Goal: Information Seeking & Learning: Learn about a topic

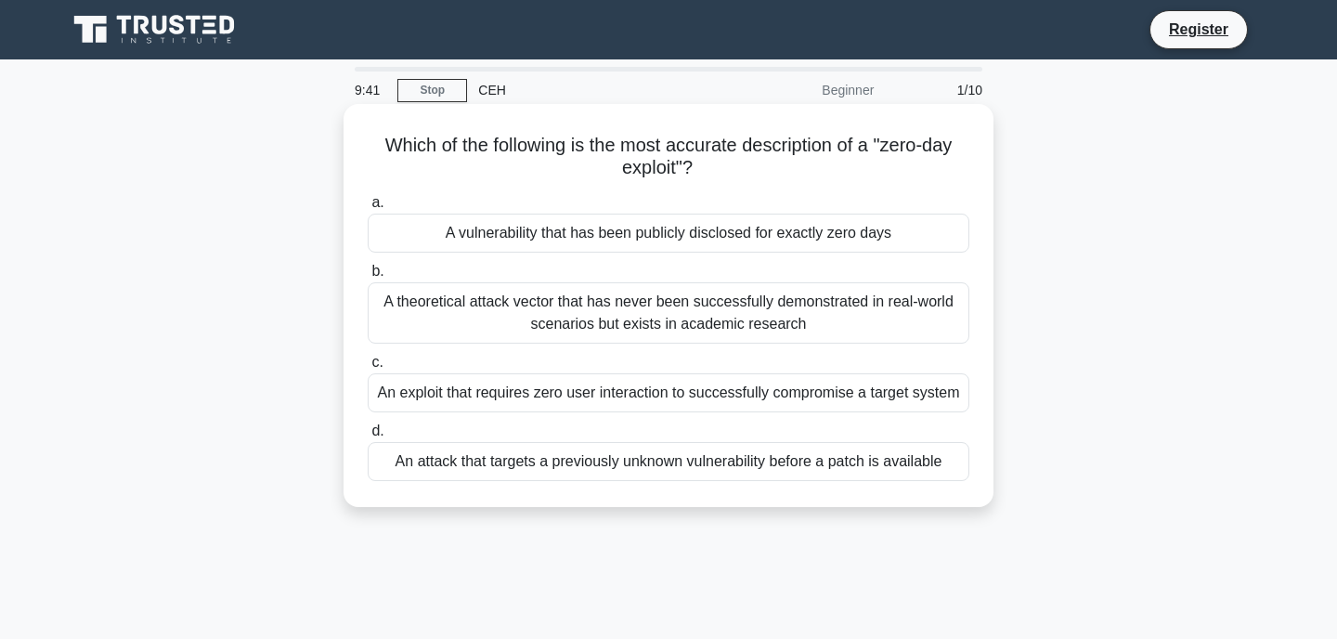
click at [526, 227] on div "A vulnerability that has been publicly disclosed for exactly zero days" at bounding box center [669, 233] width 602 height 39
click at [368, 209] on input "a. A vulnerability that has been publicly disclosed for exactly zero days" at bounding box center [368, 203] width 0 height 12
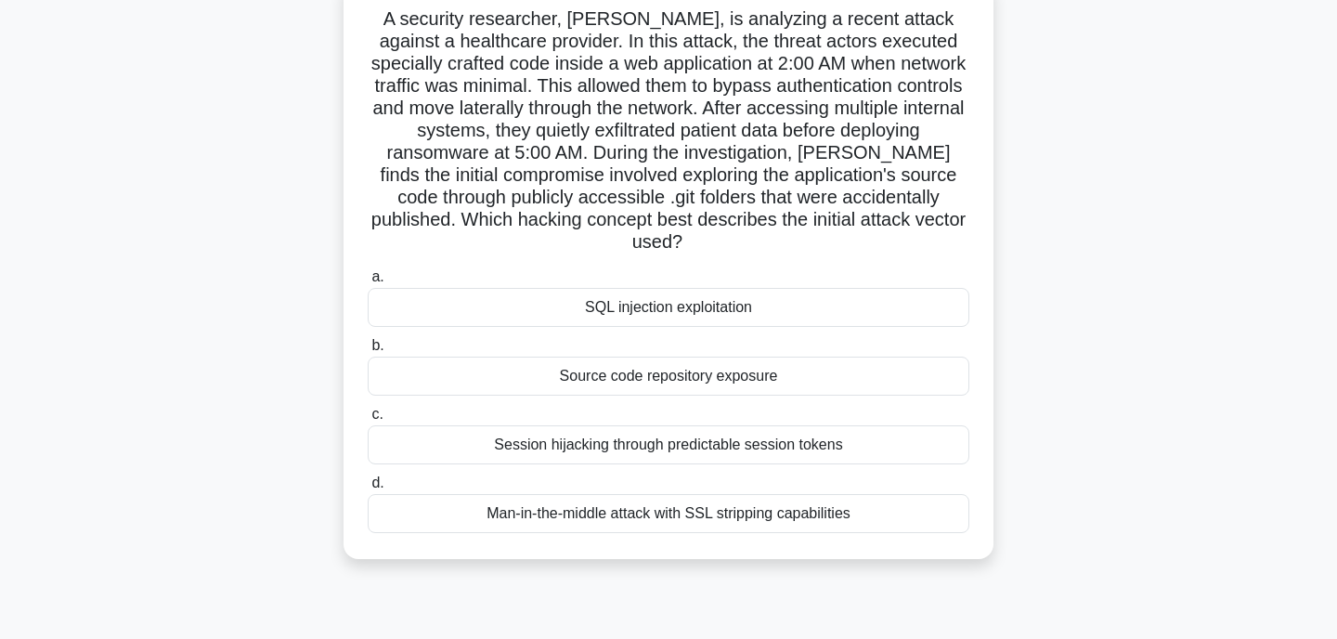
scroll to position [137, 0]
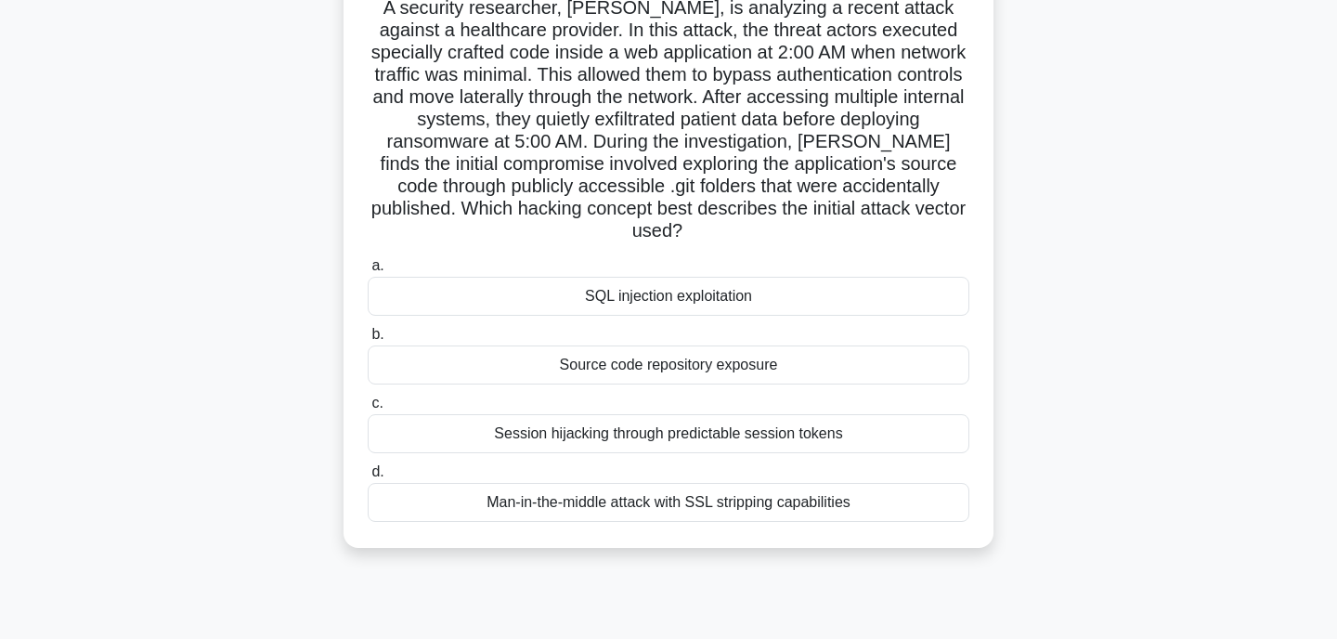
click at [655, 345] on div "Source code repository exposure" at bounding box center [669, 364] width 602 height 39
click at [368, 341] on input "b. Source code repository exposure" at bounding box center [368, 335] width 0 height 12
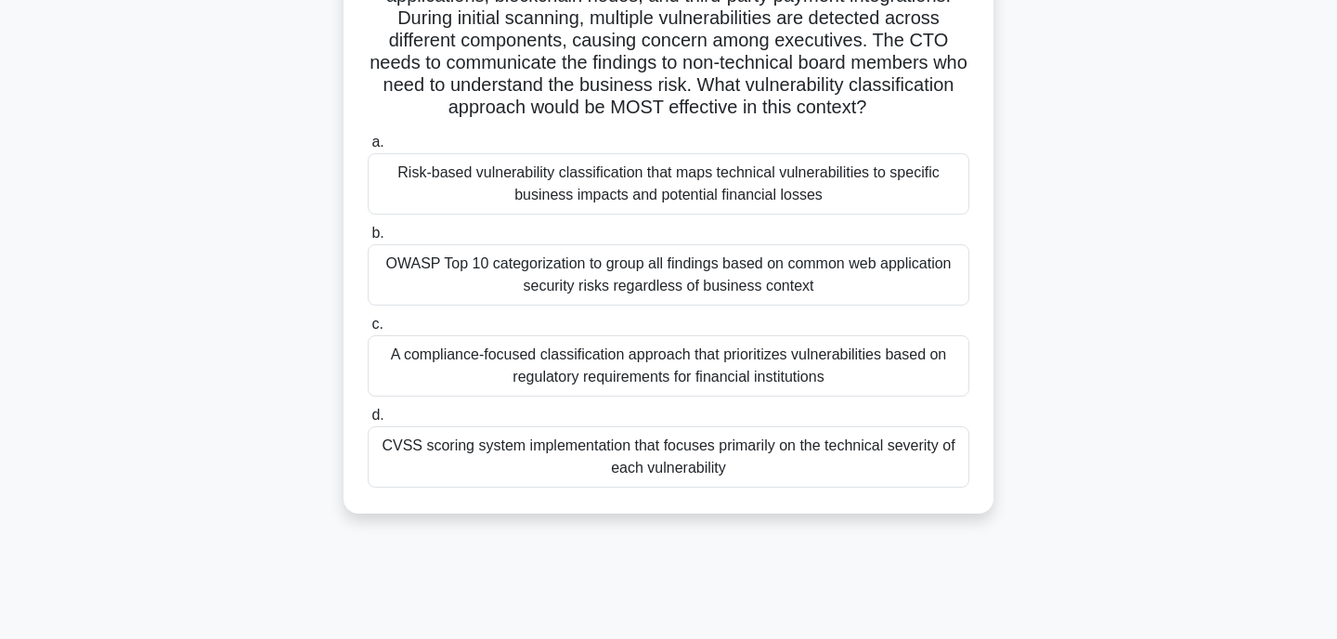
scroll to position [222, 0]
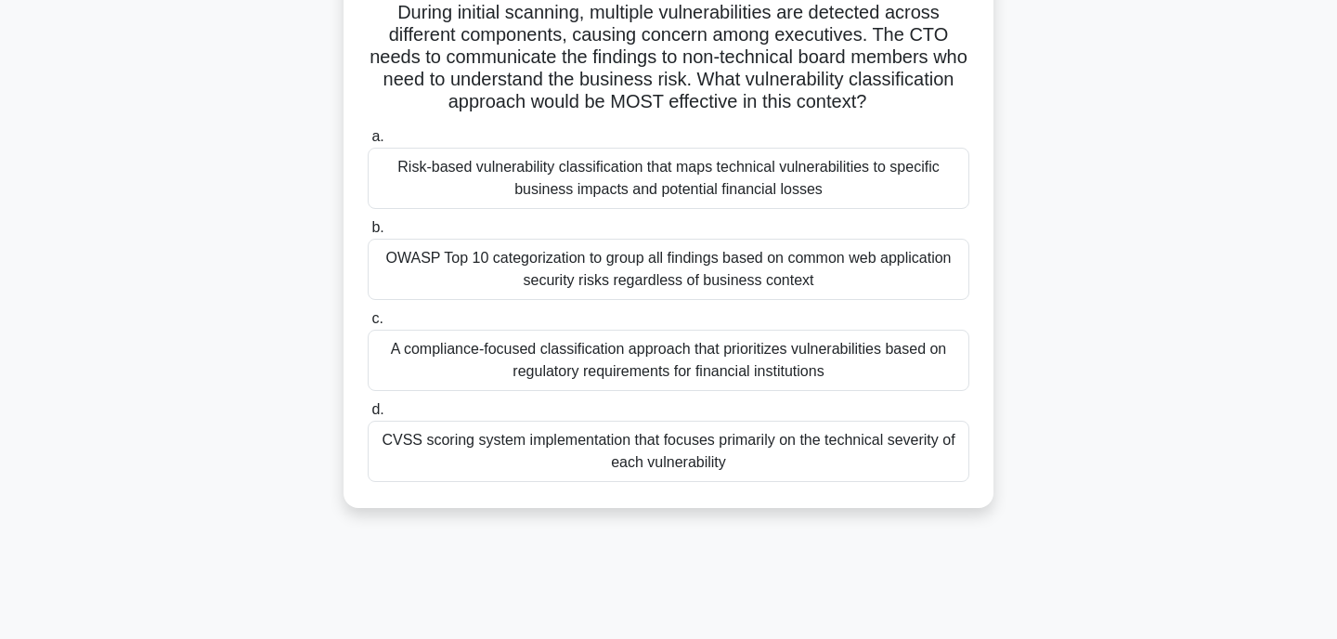
click at [591, 172] on div "Risk-based vulnerability classification that maps technical vulnerabilities to …" at bounding box center [669, 178] width 602 height 61
click at [368, 143] on input "a. Risk-based vulnerability classification that maps technical vulnerabilities …" at bounding box center [368, 137] width 0 height 12
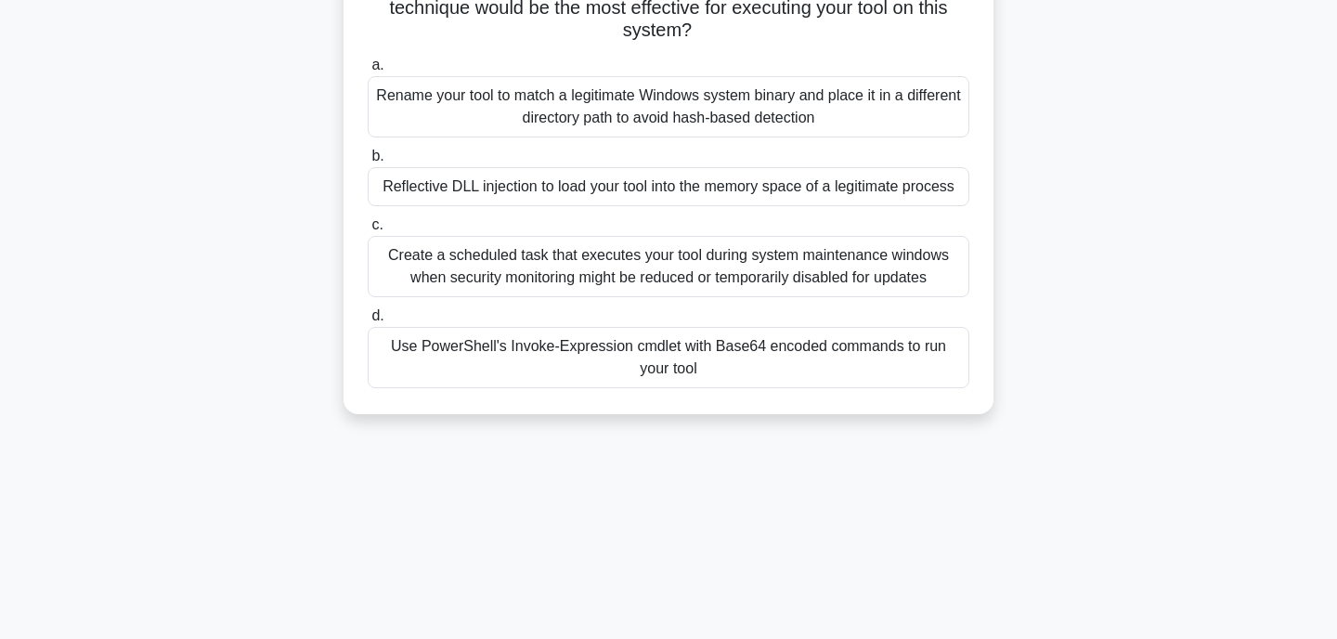
scroll to position [302, 0]
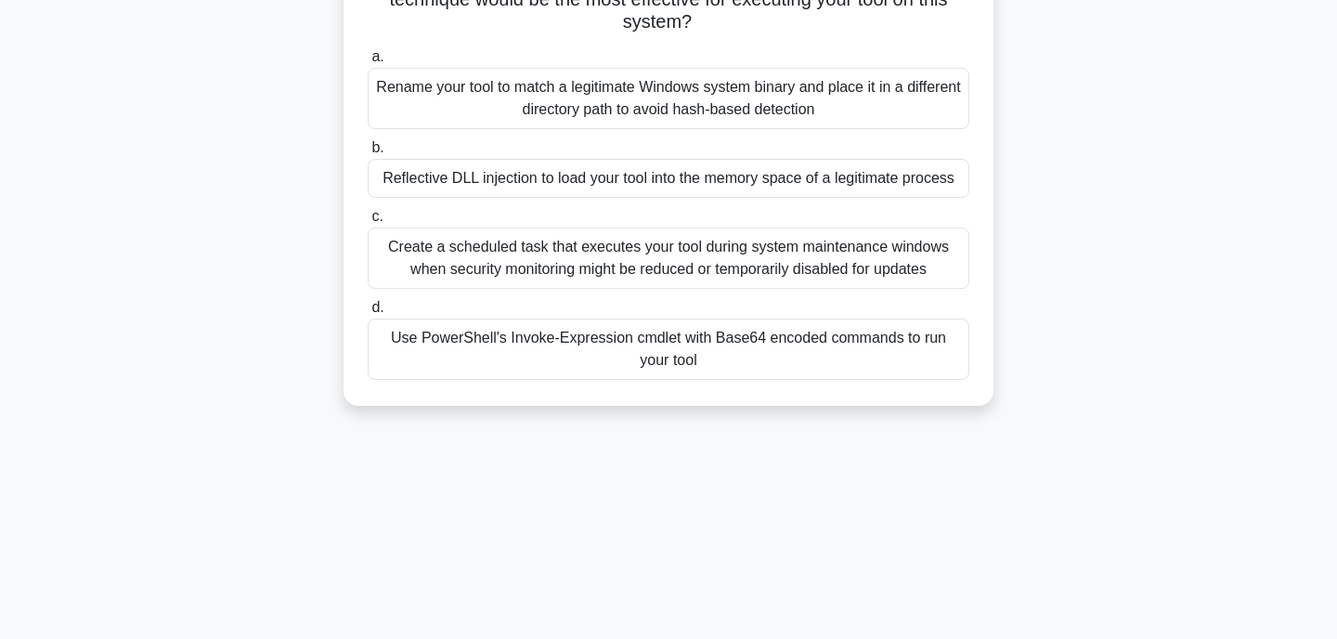
click at [641, 339] on div "Use PowerShell's Invoke-Expression cmdlet with Base64 encoded commands to run y…" at bounding box center [669, 349] width 602 height 61
click at [368, 314] on input "d. Use PowerShell's Invoke-Expression cmdlet with Base64 encoded commands to ru…" at bounding box center [368, 308] width 0 height 12
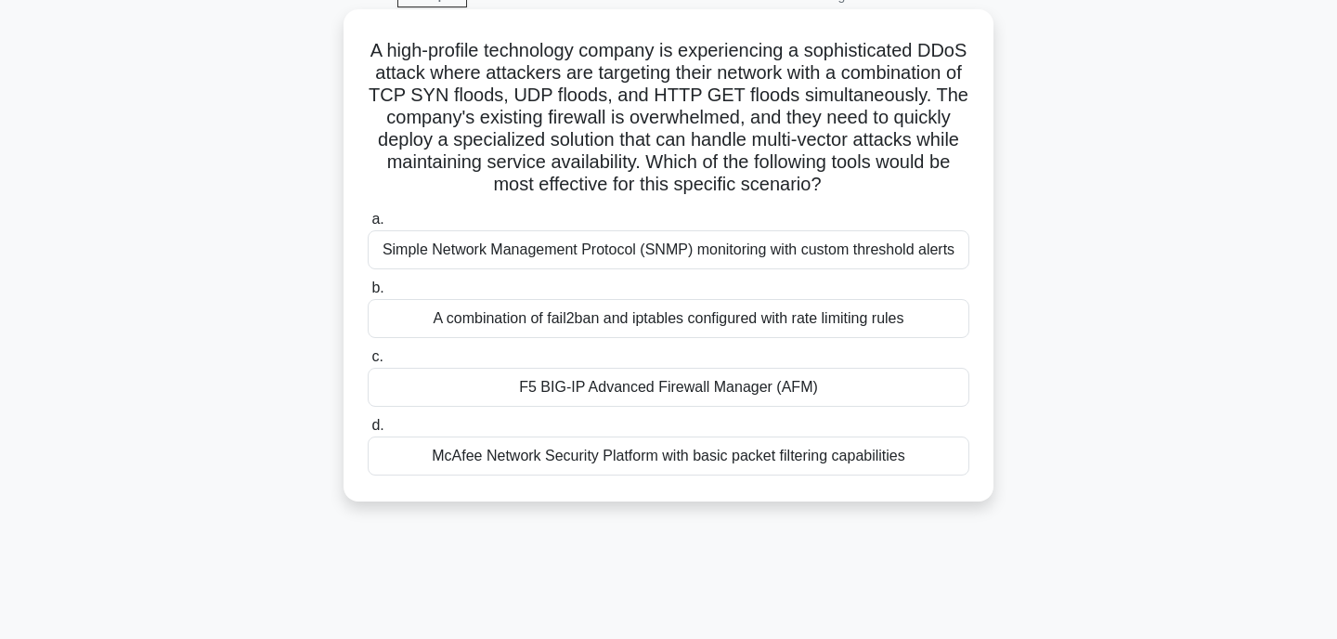
scroll to position [96, 0]
click at [619, 385] on div "F5 BIG-IP Advanced Firewall Manager (AFM)" at bounding box center [669, 386] width 602 height 39
click at [368, 362] on input "c. F5 BIG-IP Advanced Firewall Manager (AFM)" at bounding box center [368, 356] width 0 height 12
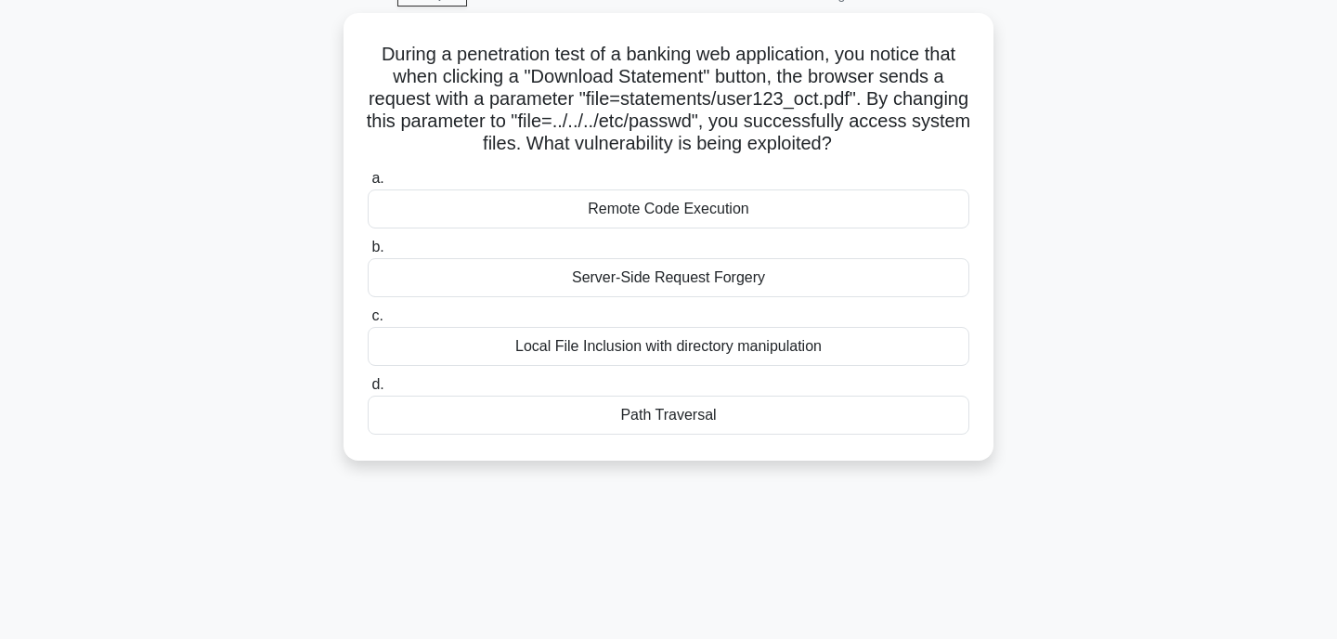
scroll to position [0, 0]
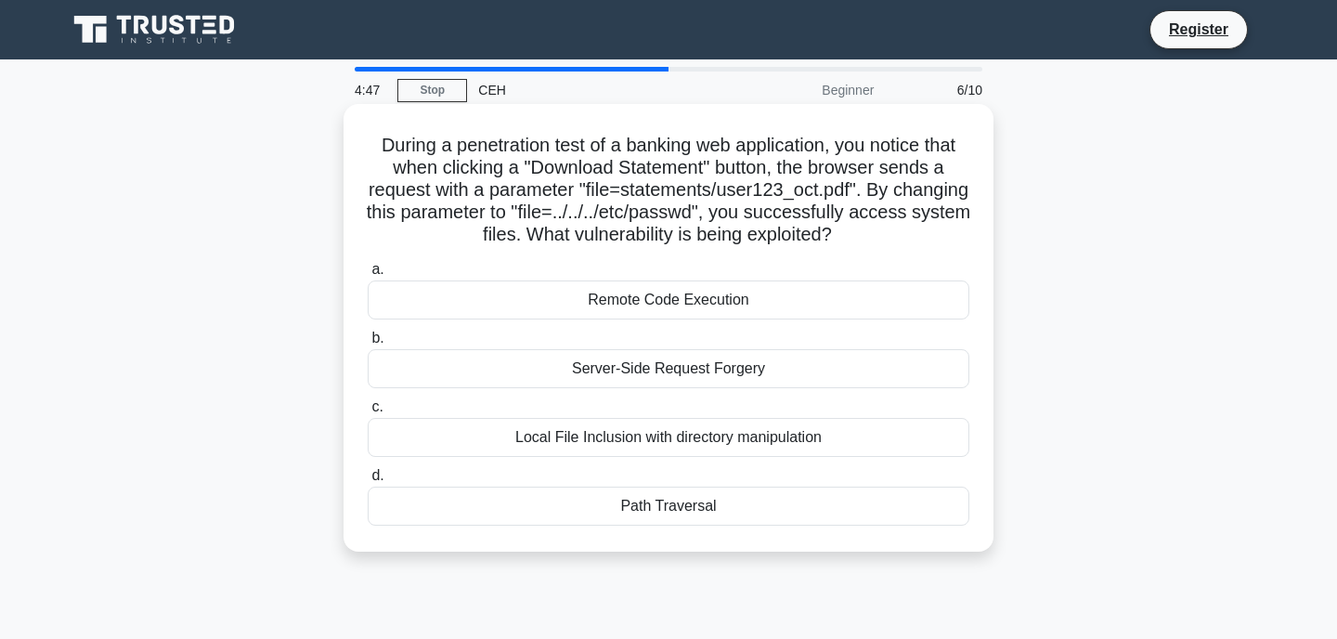
click at [607, 501] on div "Path Traversal" at bounding box center [669, 506] width 602 height 39
click at [368, 482] on input "d. Path Traversal" at bounding box center [368, 476] width 0 height 12
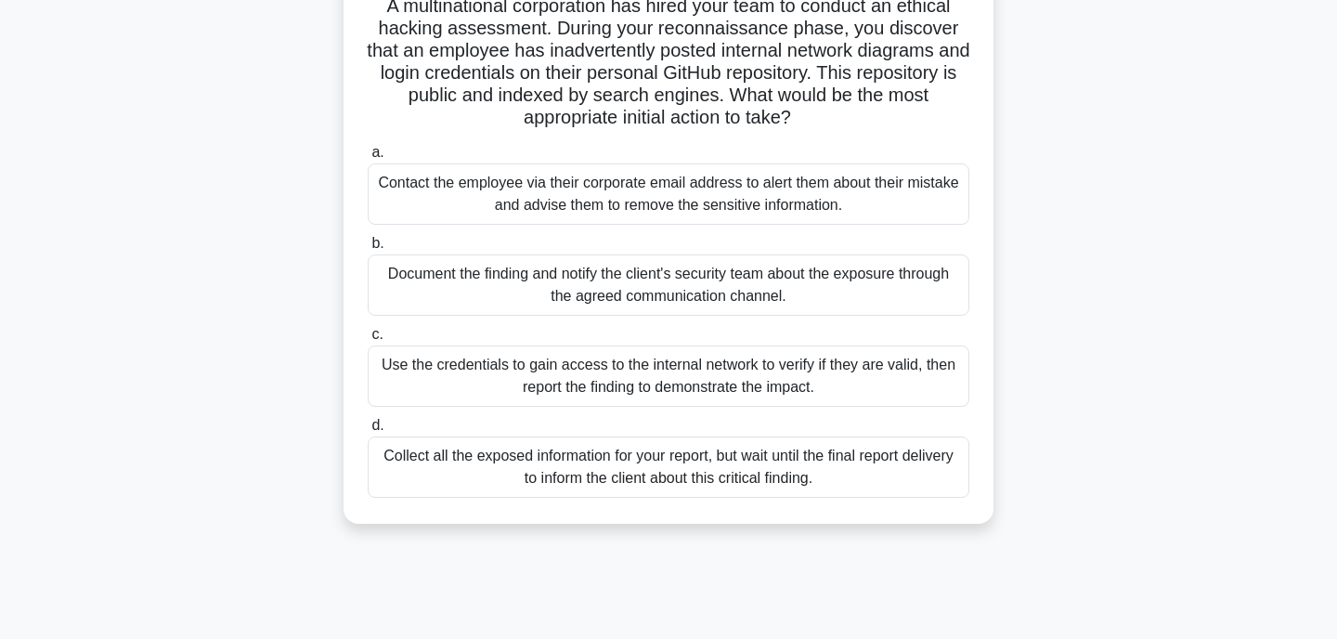
scroll to position [140, 0]
click at [587, 479] on div "Collect all the exposed information for your report, but wait until the final r…" at bounding box center [669, 466] width 602 height 61
click at [368, 431] on input "d. Collect all the exposed information for your report, but wait until the fina…" at bounding box center [368, 425] width 0 height 12
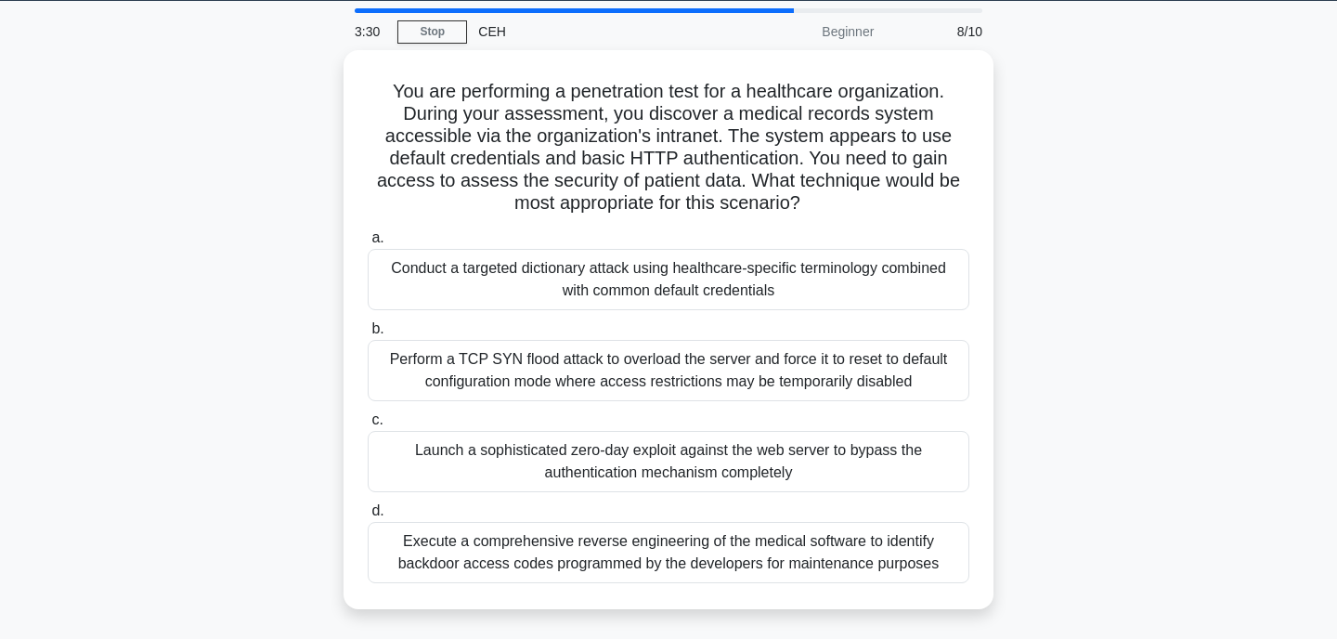
scroll to position [63, 0]
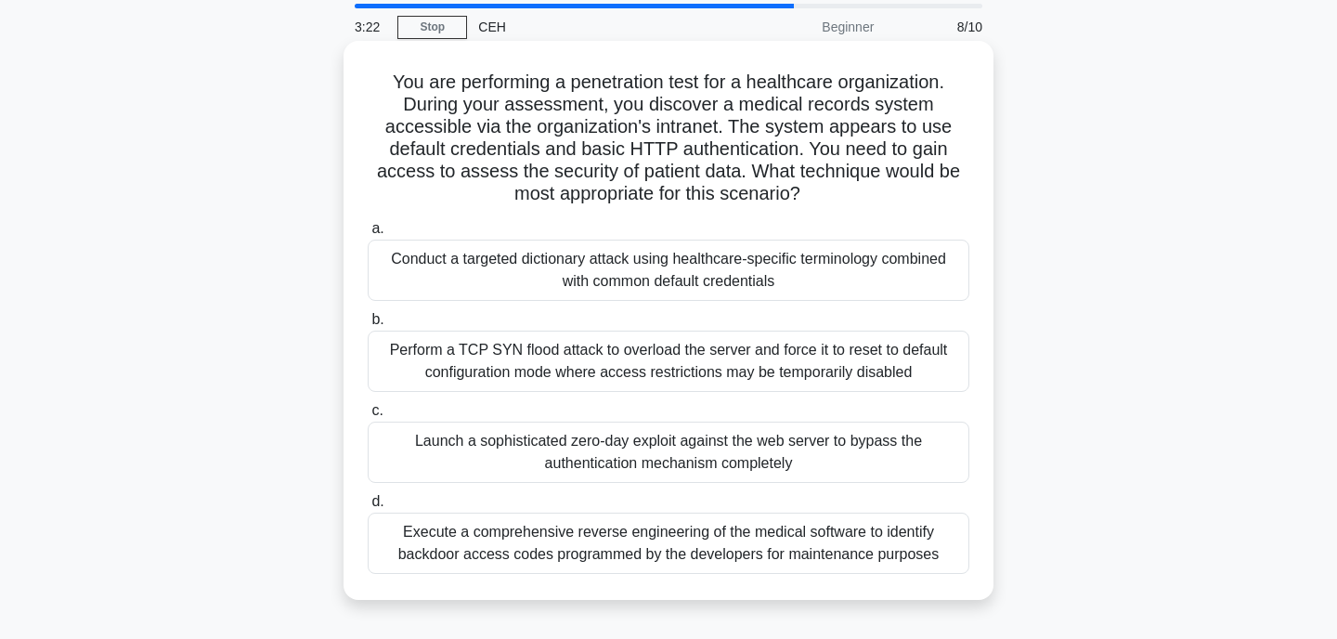
click at [524, 285] on div "Conduct a targeted dictionary attack using healthcare-specific terminology comb…" at bounding box center [669, 270] width 602 height 61
click at [368, 235] on input "a. Conduct a targeted dictionary attack using healthcare-specific terminology c…" at bounding box center [368, 229] width 0 height 12
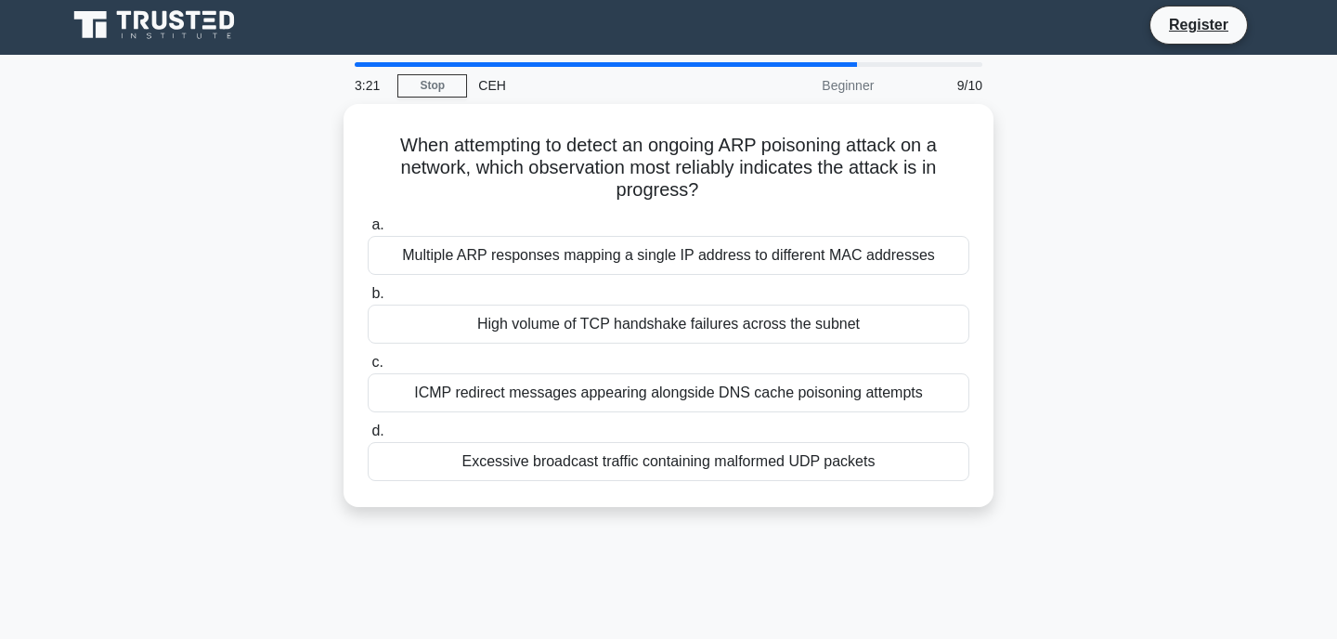
scroll to position [0, 0]
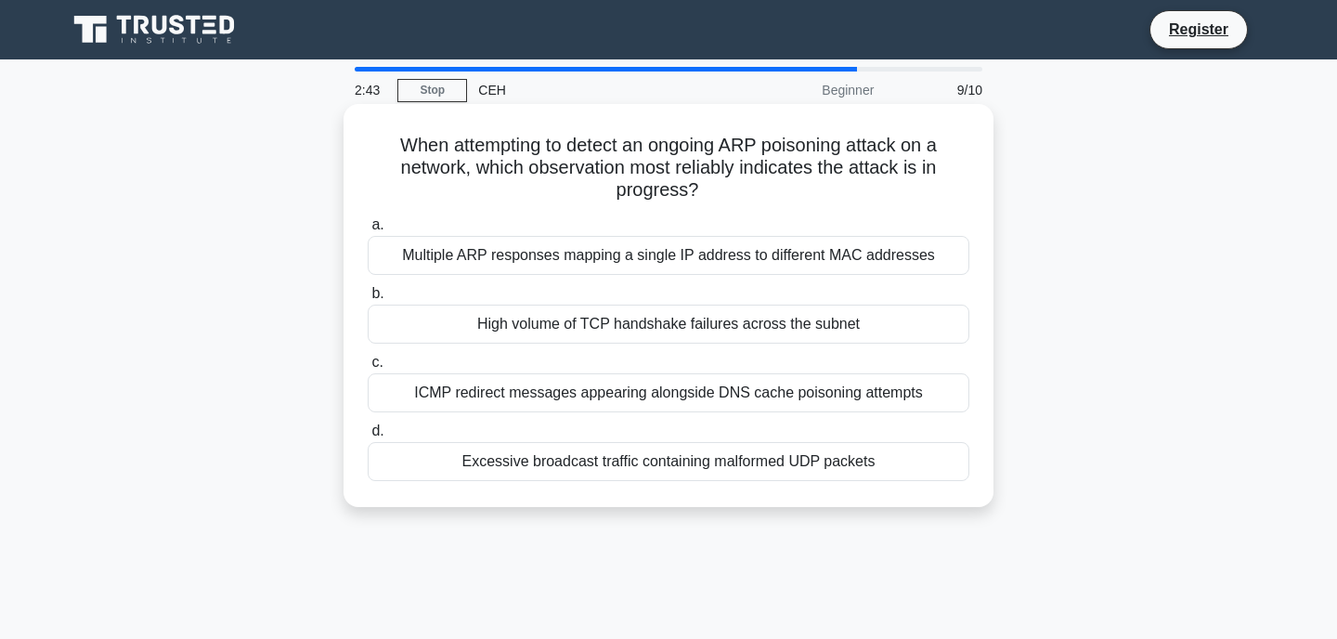
click at [543, 239] on div "Multiple ARP responses mapping a single IP address to different MAC addresses" at bounding box center [669, 255] width 602 height 39
click at [368, 231] on input "a. Multiple ARP responses mapping a single IP address to different MAC addresses" at bounding box center [368, 225] width 0 height 12
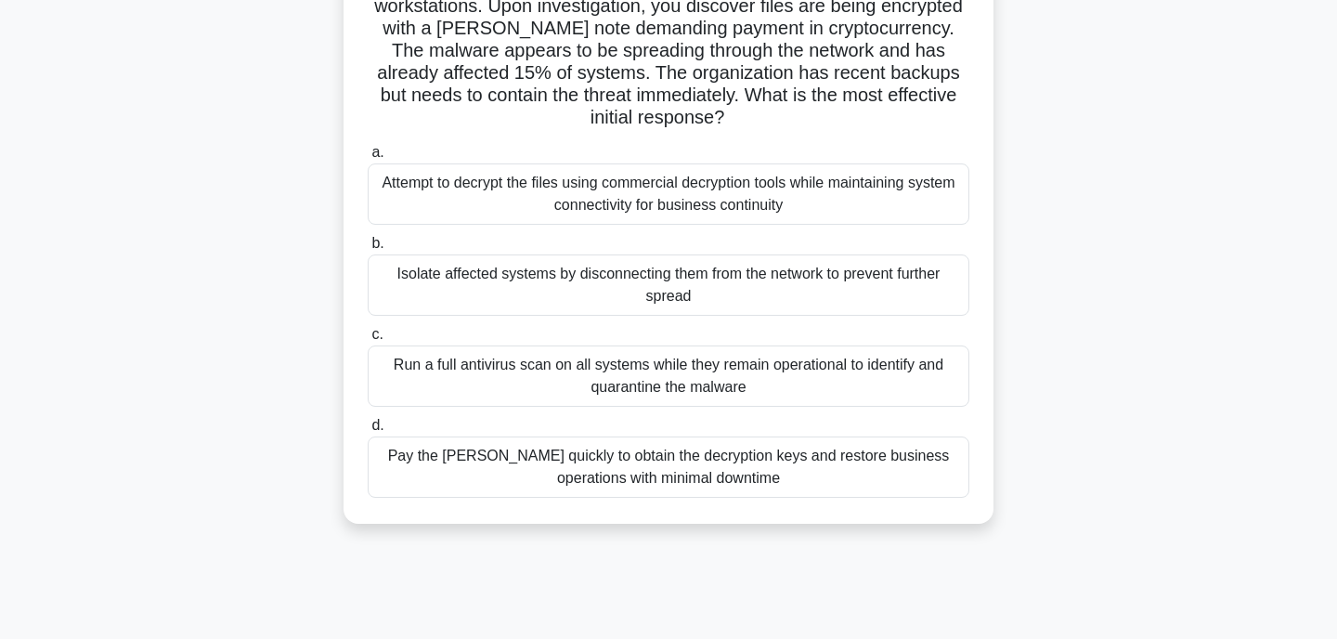
scroll to position [163, 0]
click at [569, 280] on div "Isolate affected systems by disconnecting them from the network to prevent furt…" at bounding box center [669, 283] width 602 height 61
click at [368, 248] on input "b. Isolate affected systems by disconnecting them from the network to prevent f…" at bounding box center [368, 242] width 0 height 12
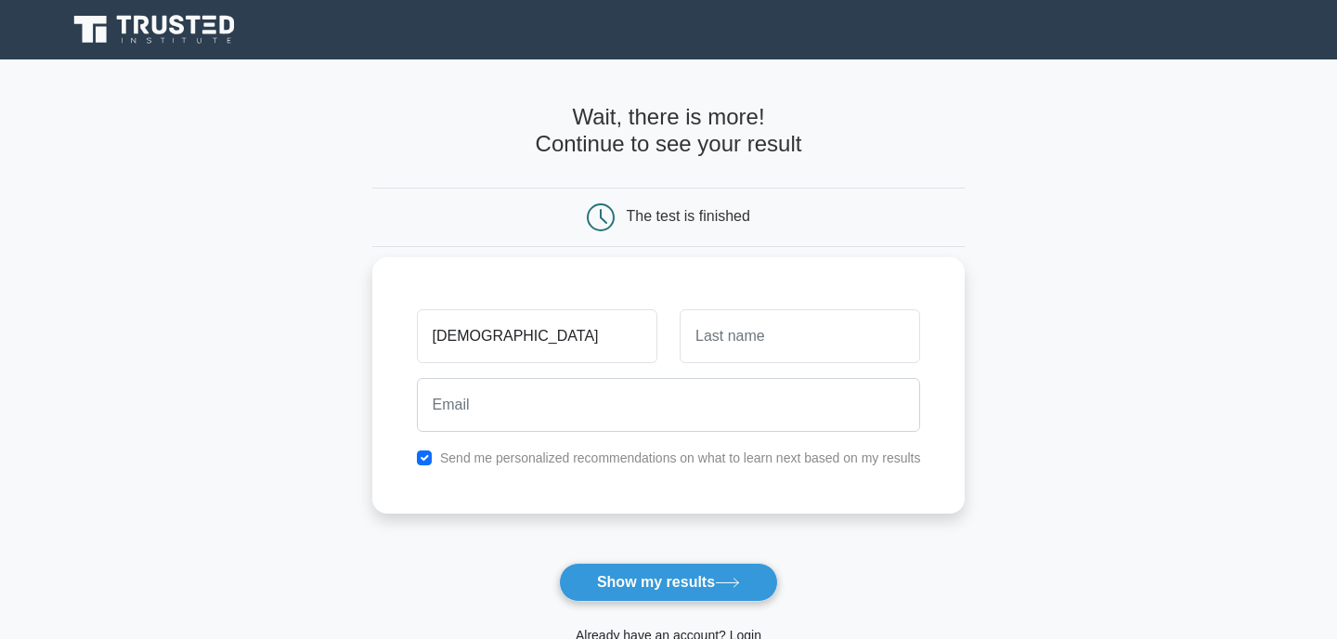
type input "vishnu"
click at [721, 343] on input "text" at bounding box center [800, 336] width 241 height 54
type input "CH"
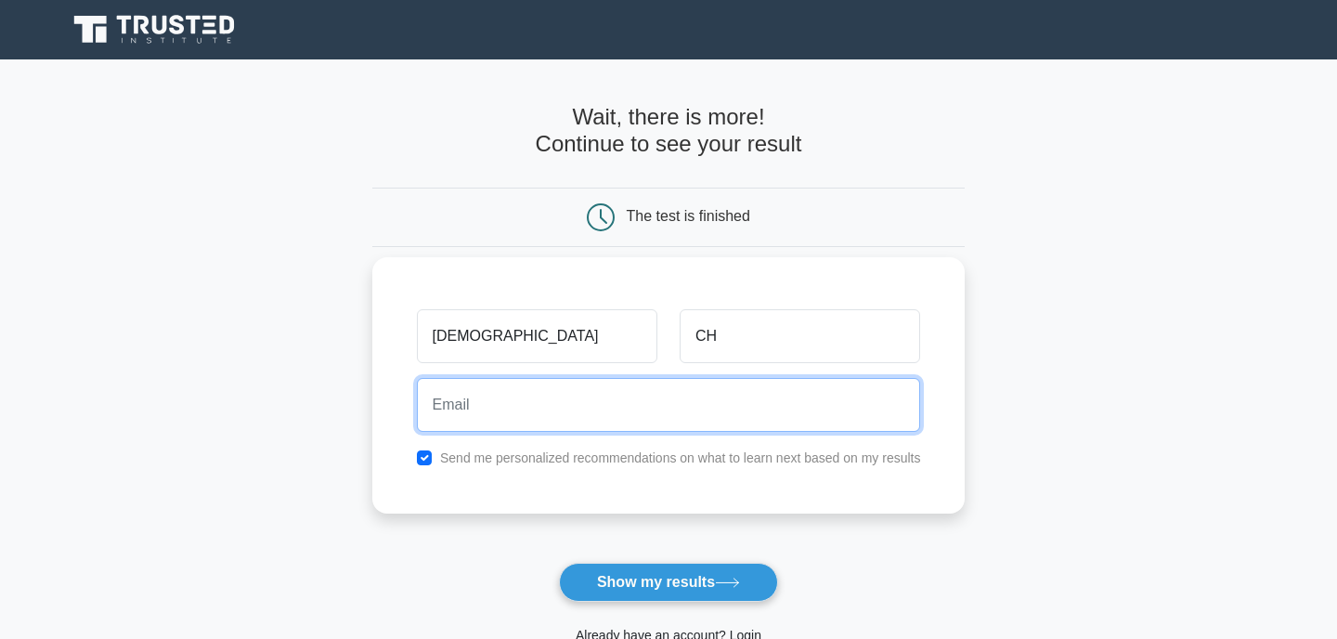
click at [688, 413] on input "email" at bounding box center [669, 405] width 504 height 54
type input "kittukings2003@gmail.com"
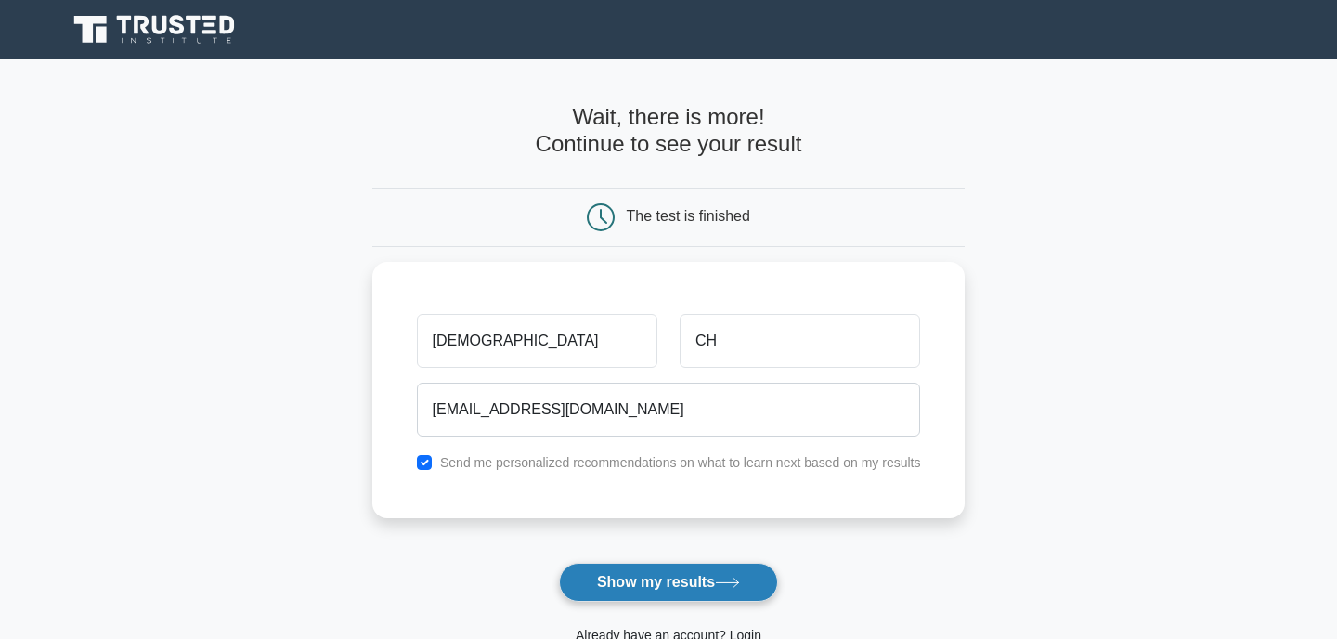
click at [671, 564] on button "Show my results" at bounding box center [668, 582] width 219 height 39
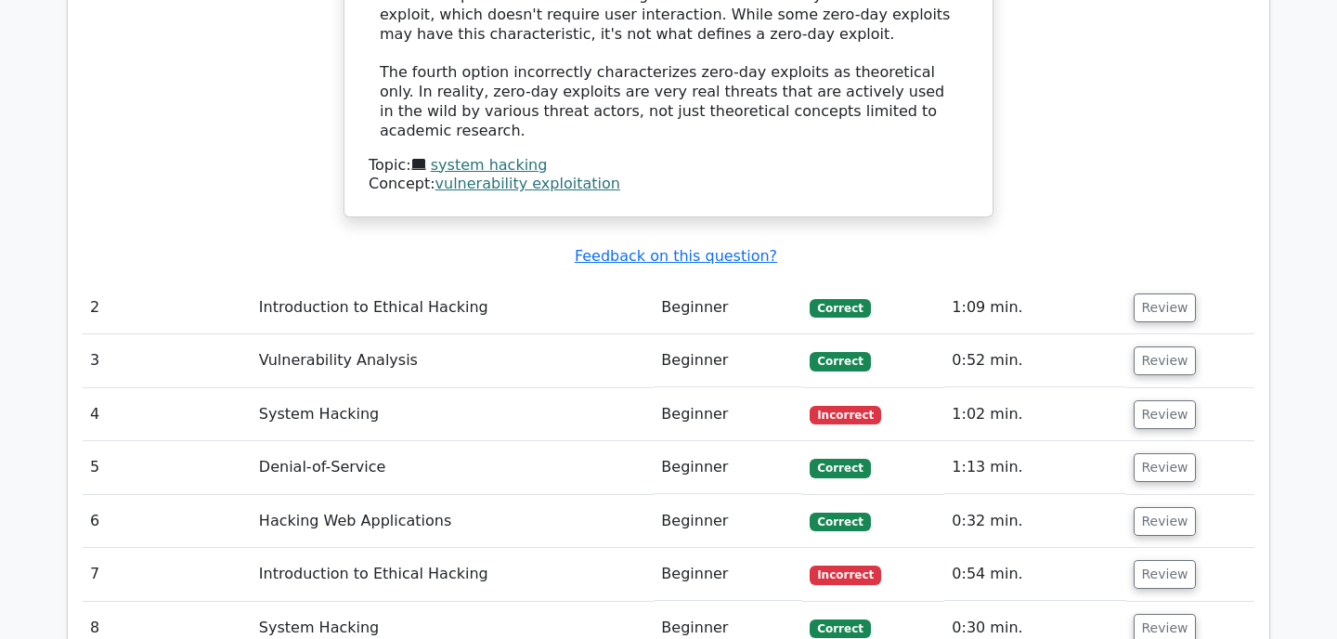
scroll to position [2334, 0]
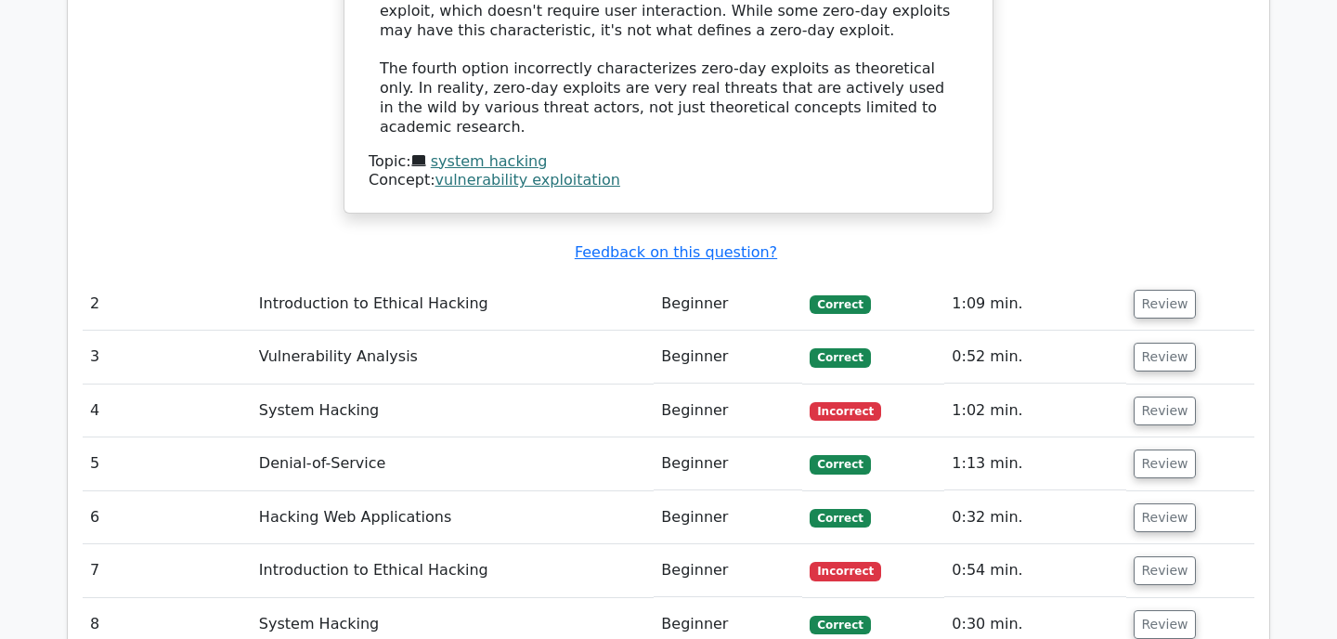
click at [408, 385] on td "System Hacking" at bounding box center [453, 411] width 402 height 53
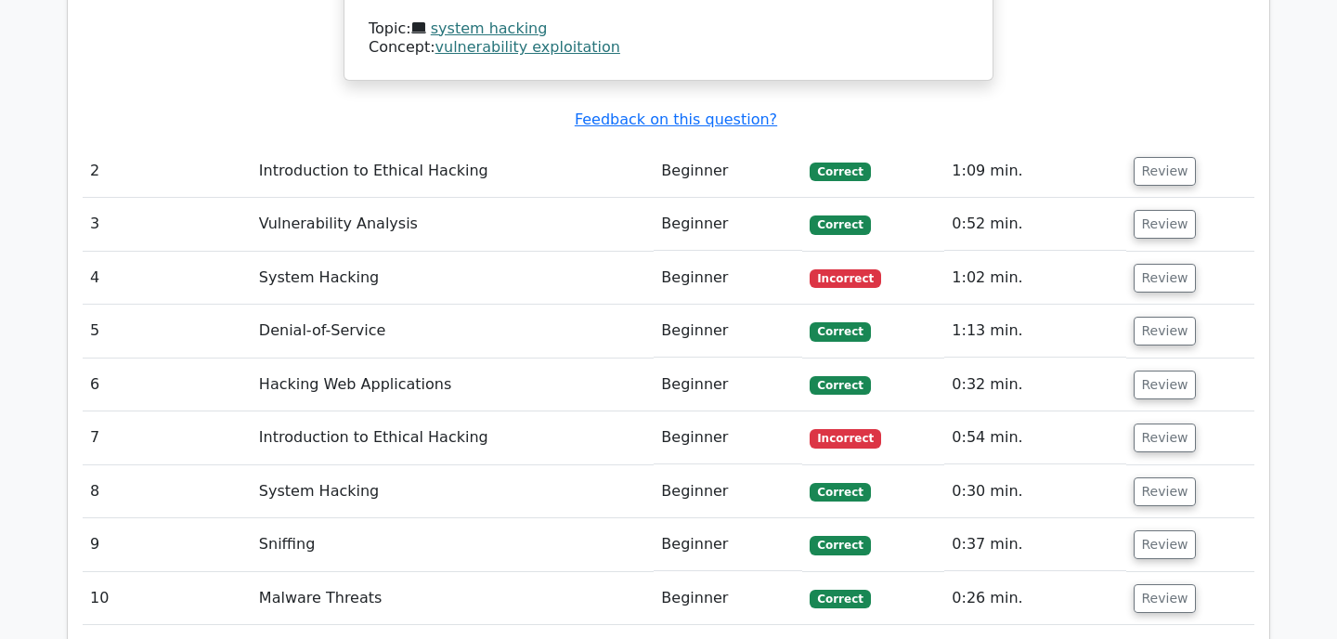
scroll to position [2475, 0]
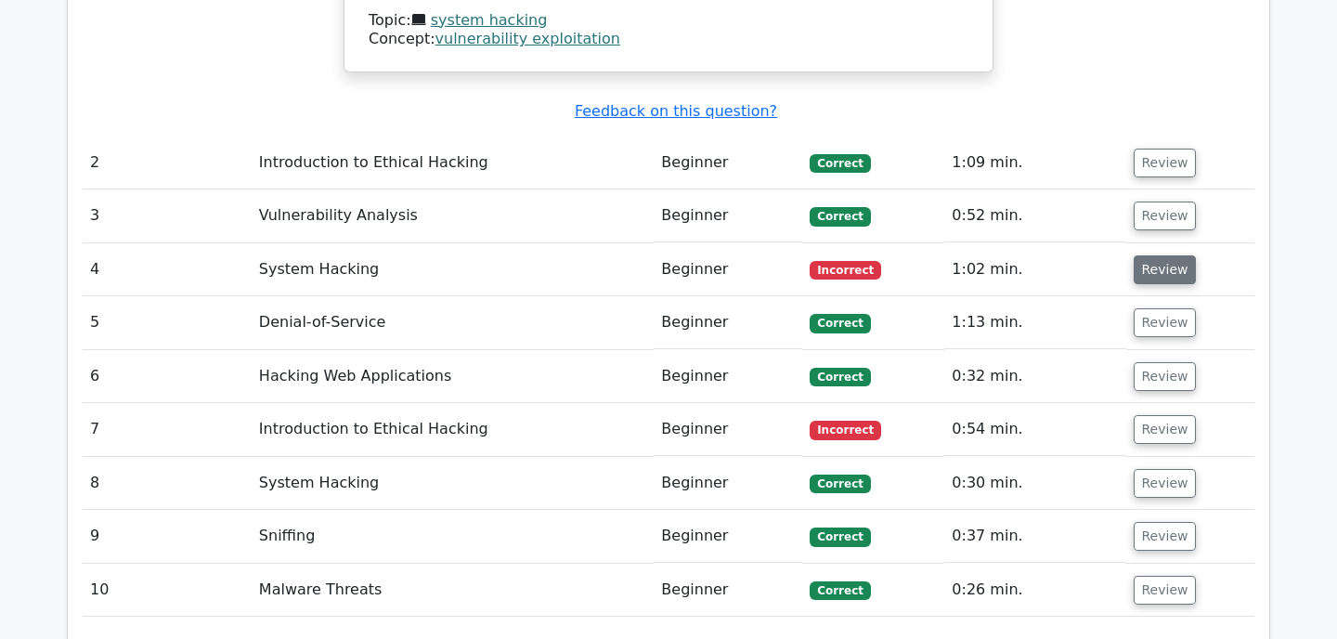
click at [1152, 255] on button "Review" at bounding box center [1165, 269] width 63 height 29
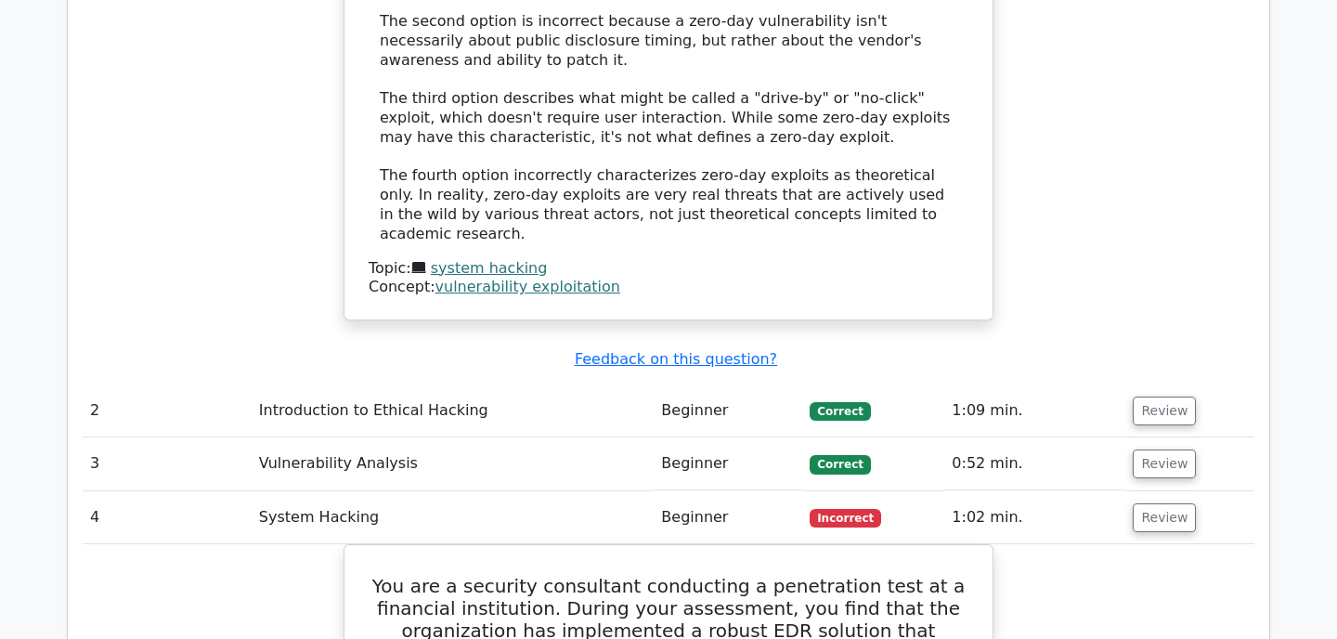
scroll to position [2219, 0]
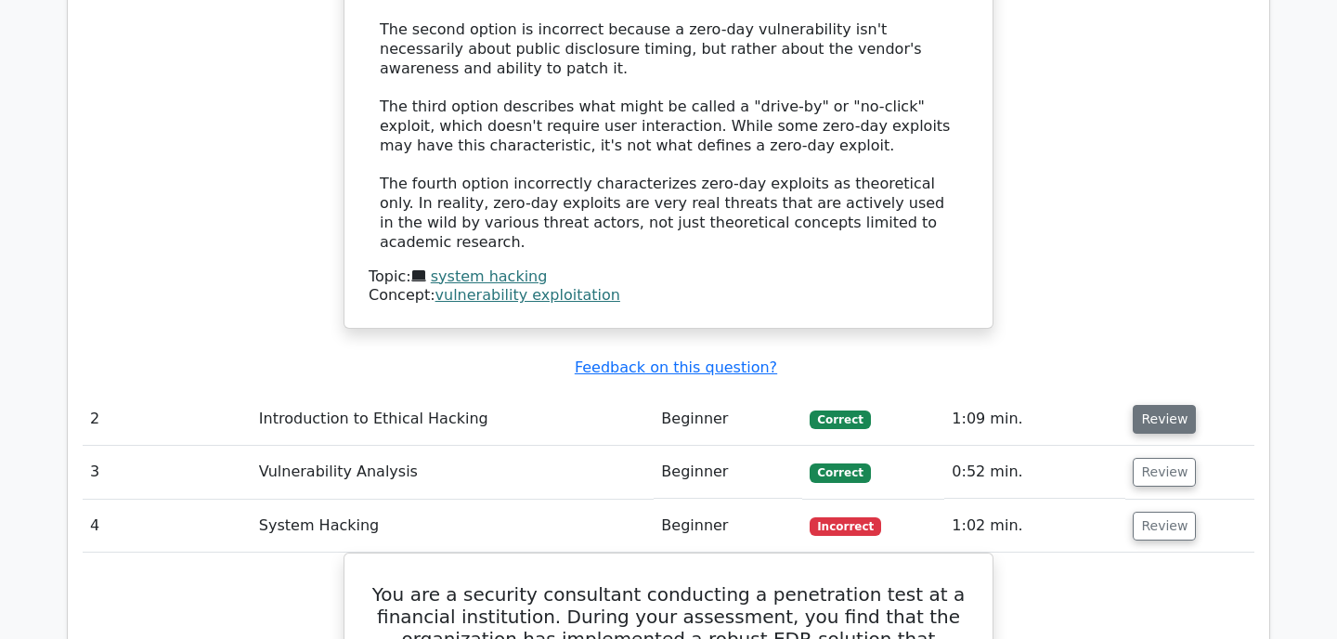
click at [1152, 405] on button "Review" at bounding box center [1164, 419] width 63 height 29
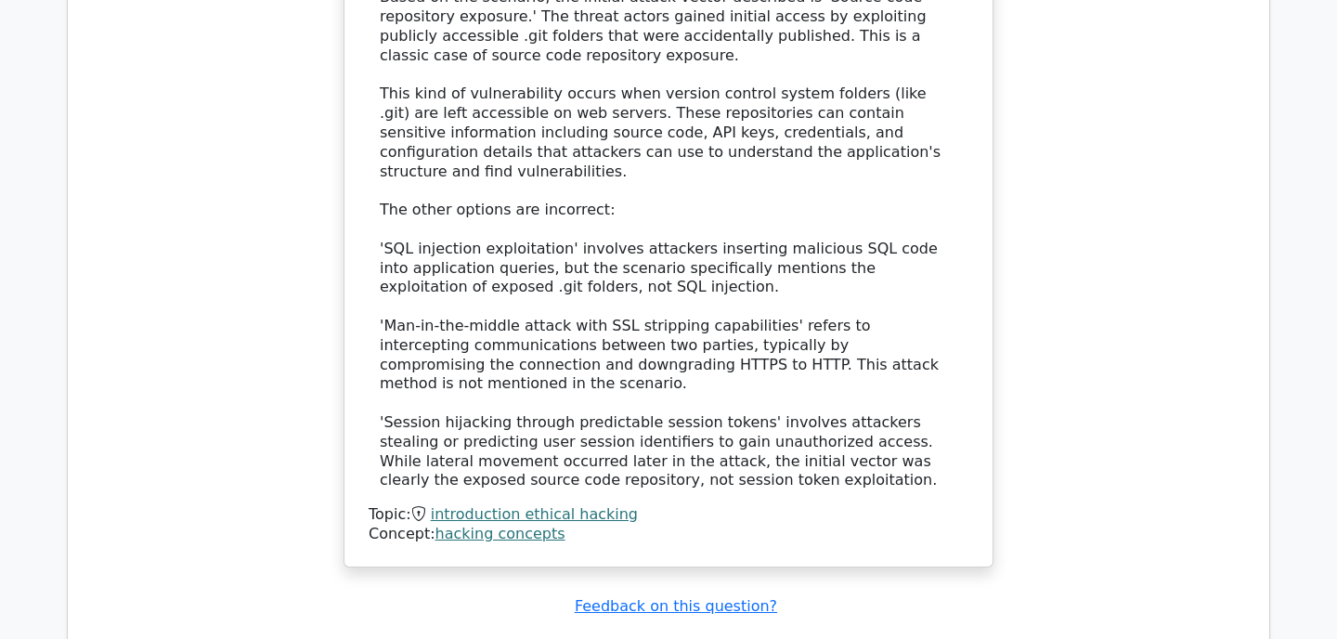
scroll to position [3475, 0]
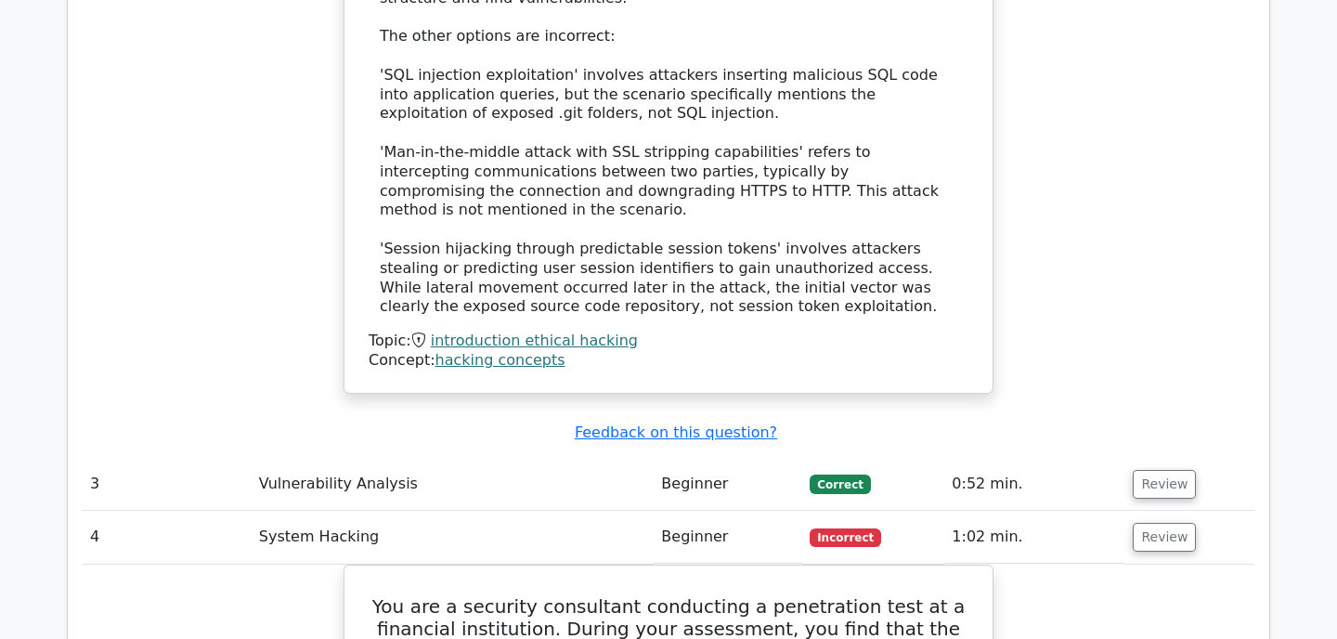
click at [1147, 458] on td "Review" at bounding box center [1190, 484] width 129 height 53
click at [1146, 470] on button "Review" at bounding box center [1164, 484] width 63 height 29
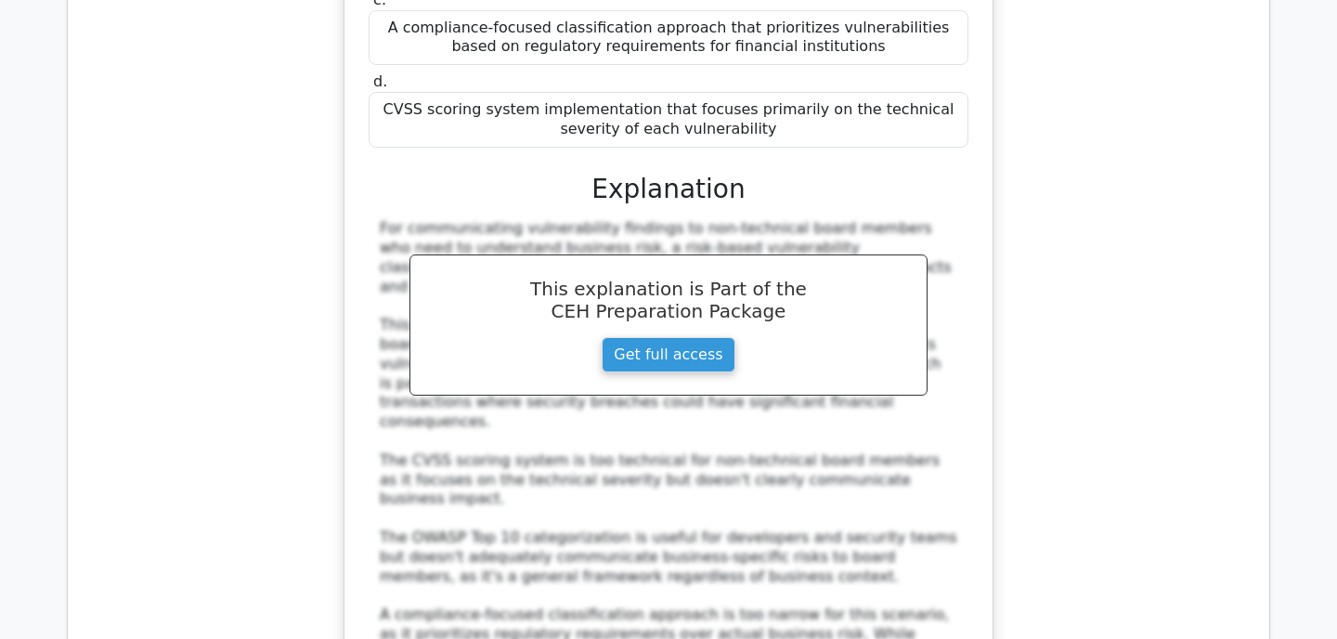
scroll to position [4575, 0]
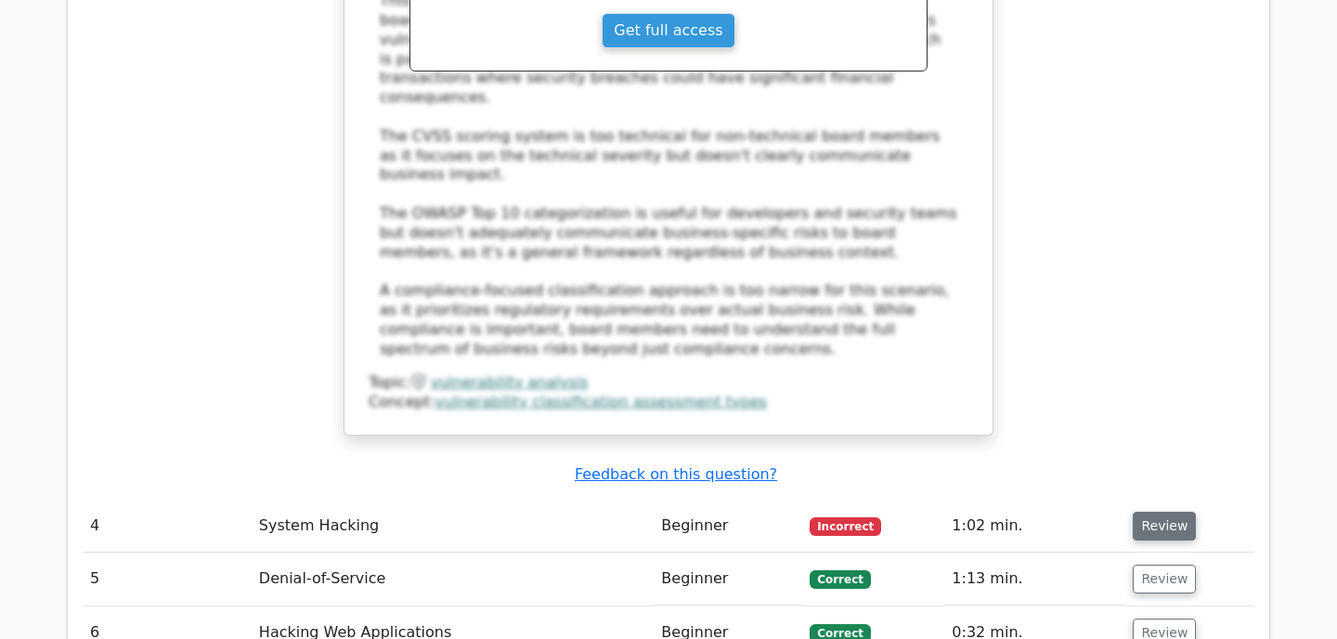
click at [1144, 512] on button "Review" at bounding box center [1164, 526] width 63 height 29
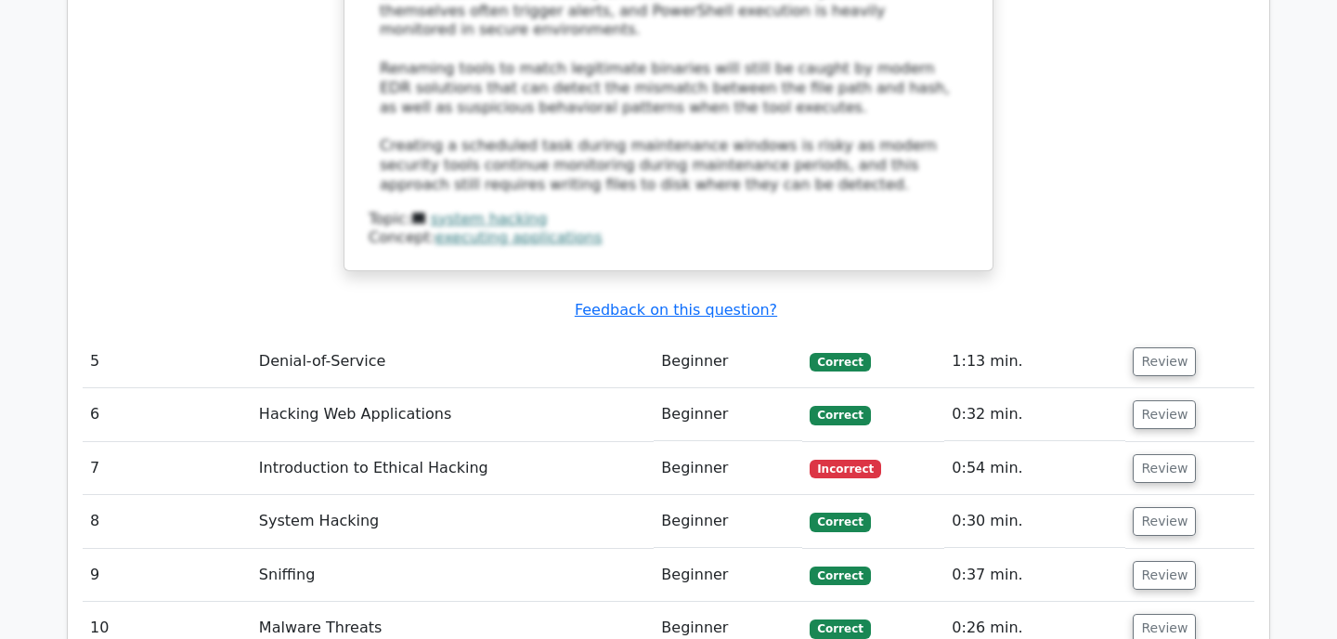
scroll to position [6117, 0]
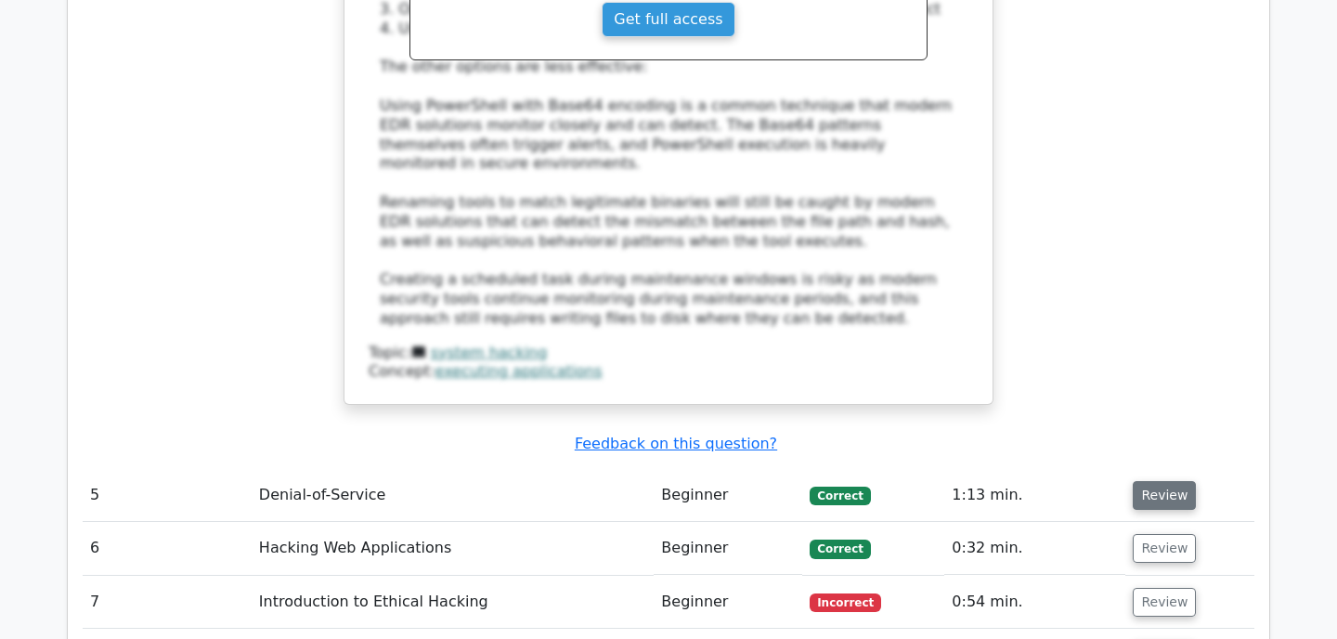
click at [1147, 481] on button "Review" at bounding box center [1164, 495] width 63 height 29
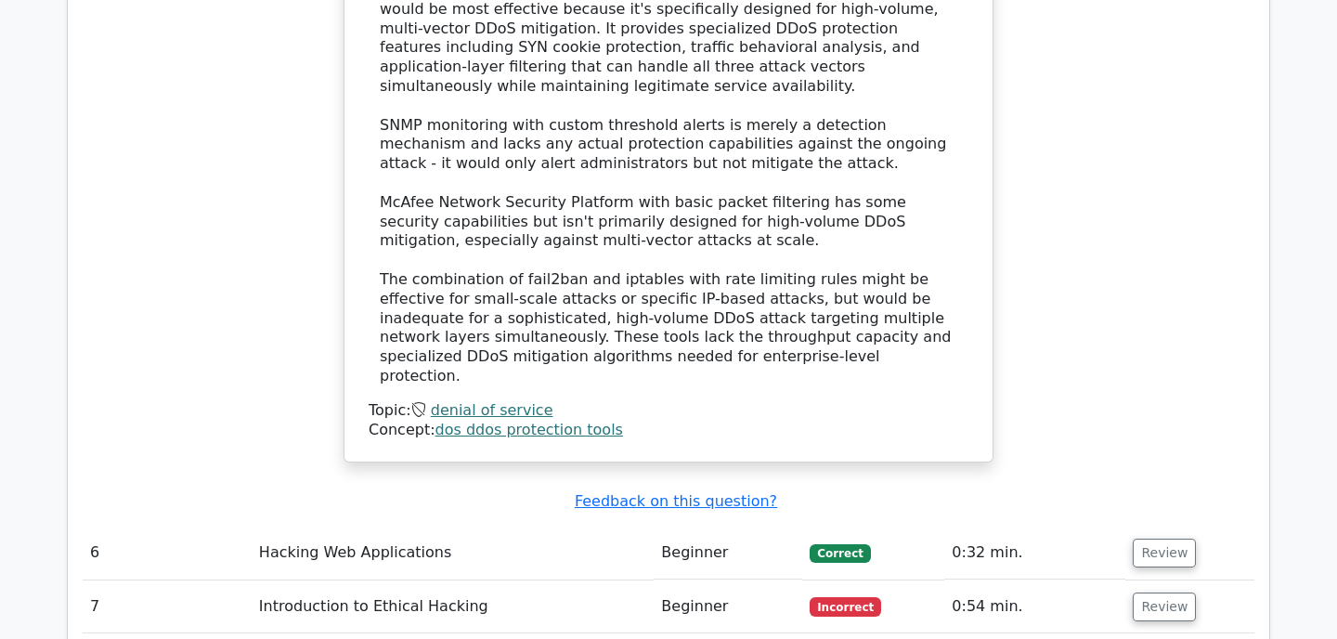
scroll to position [7241, 0]
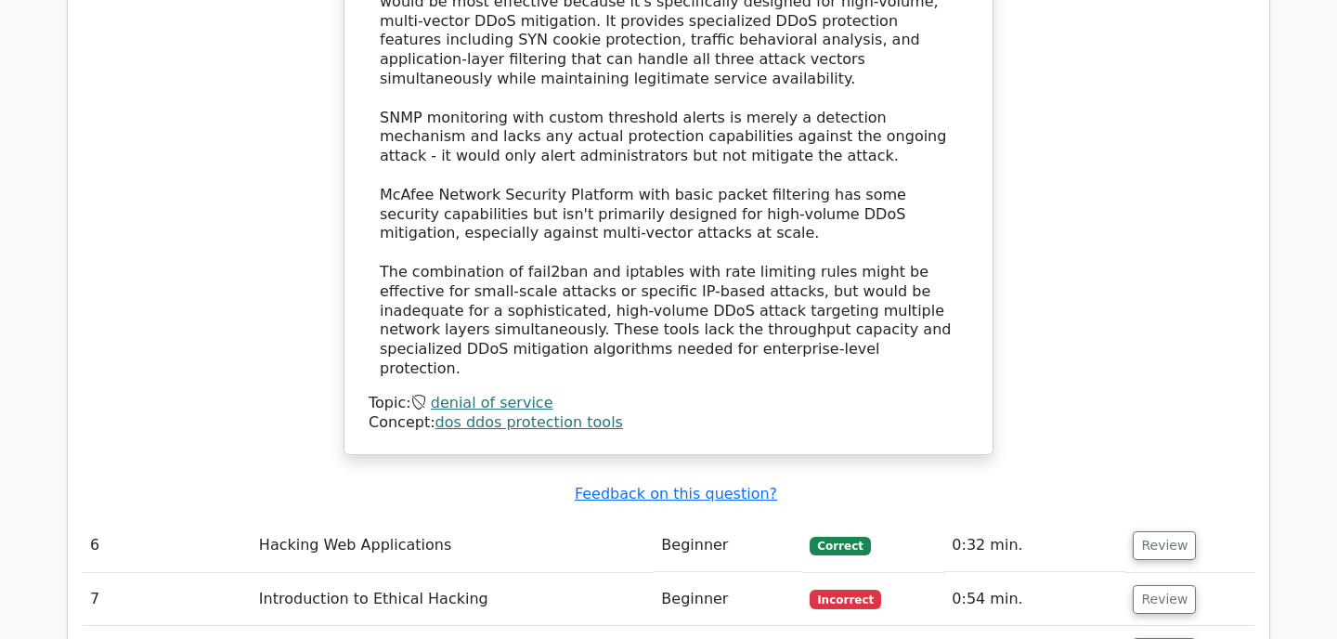
click at [1147, 531] on button "Review" at bounding box center [1164, 545] width 63 height 29
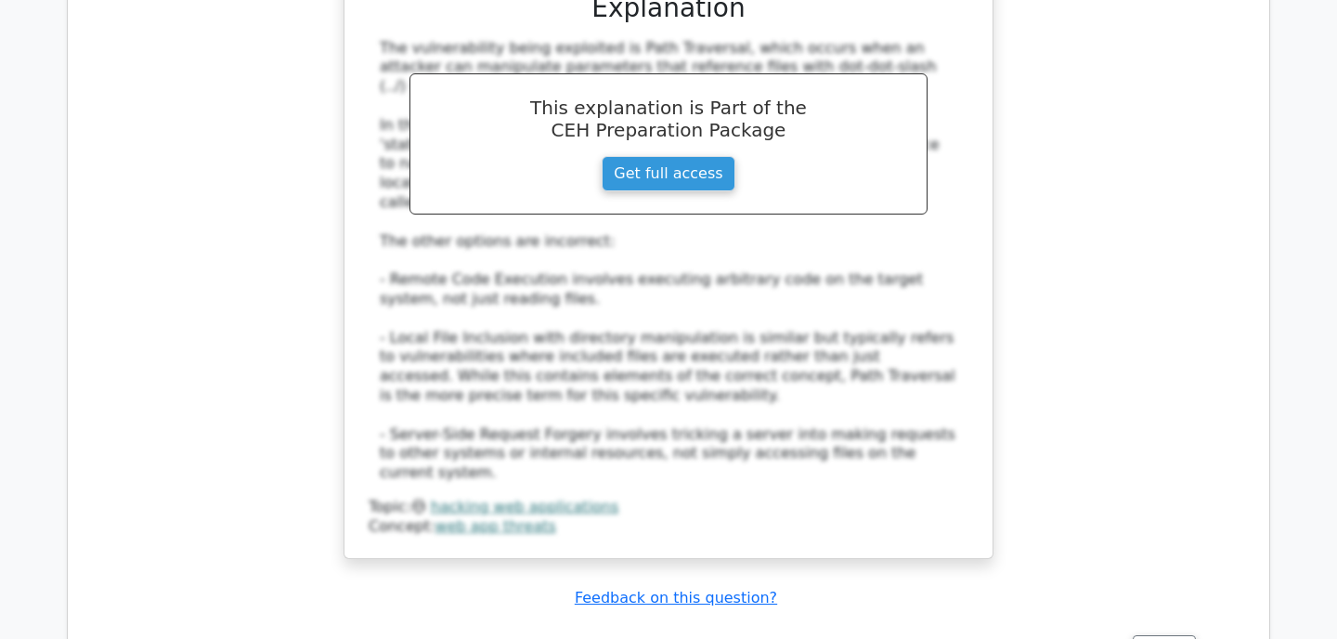
scroll to position [8277, 0]
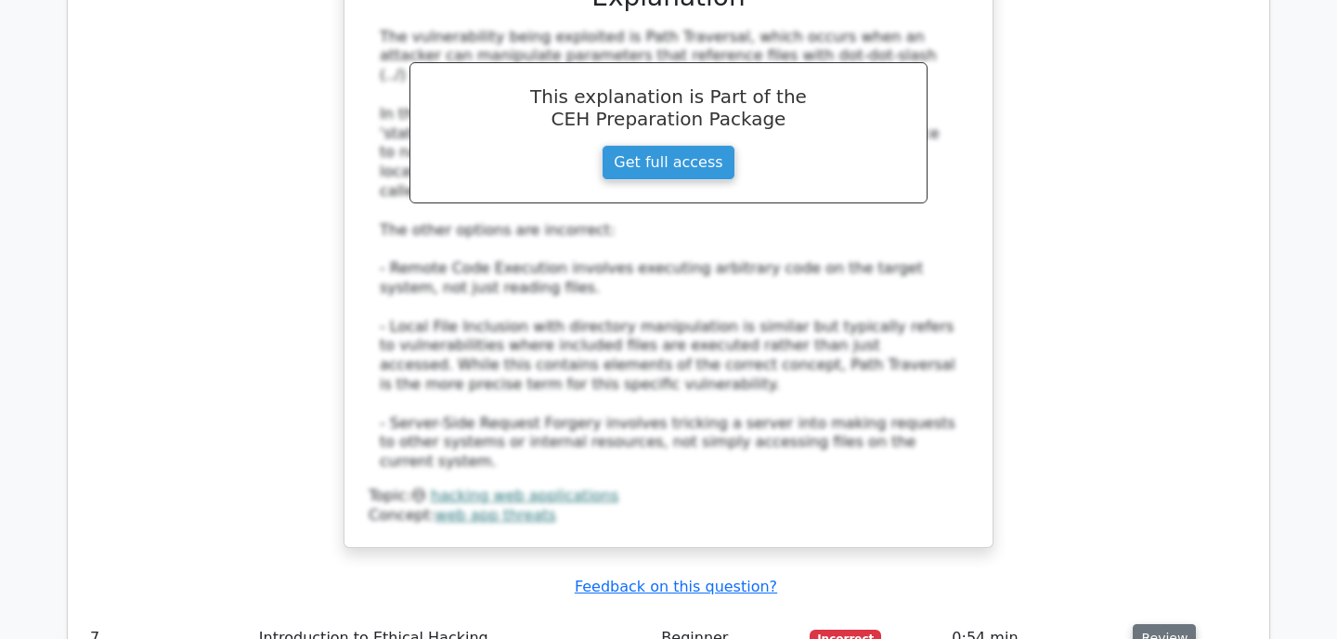
click at [1155, 624] on button "Review" at bounding box center [1164, 638] width 63 height 29
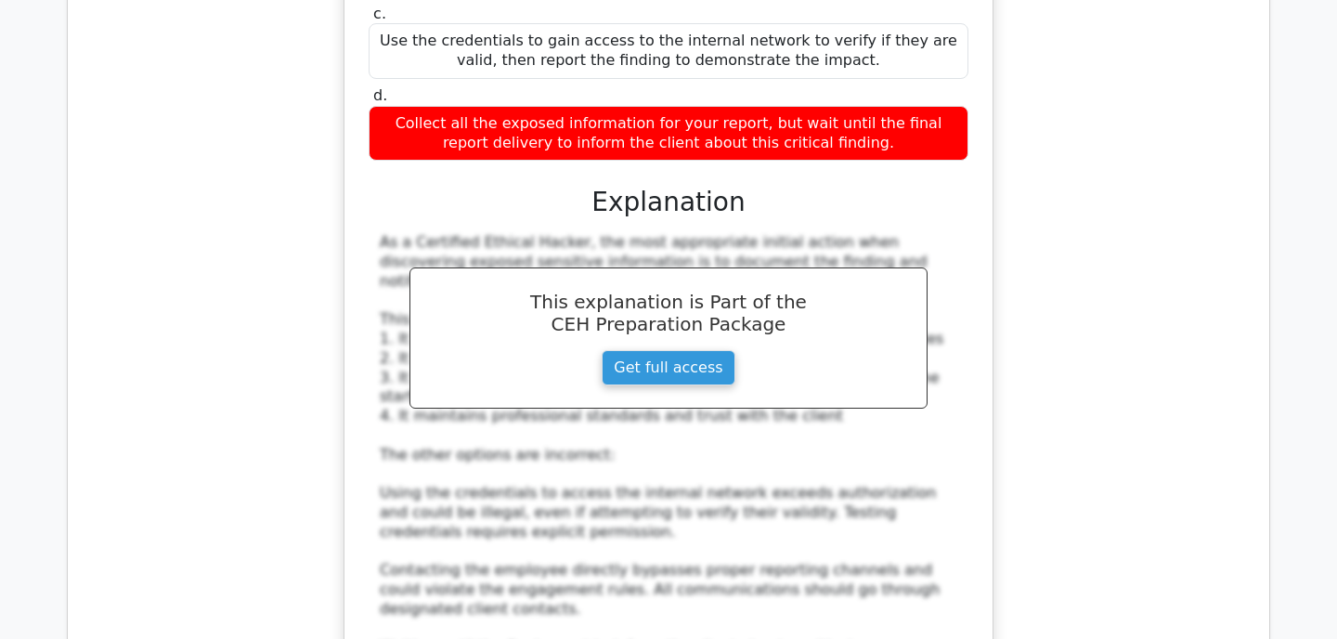
scroll to position [9391, 0]
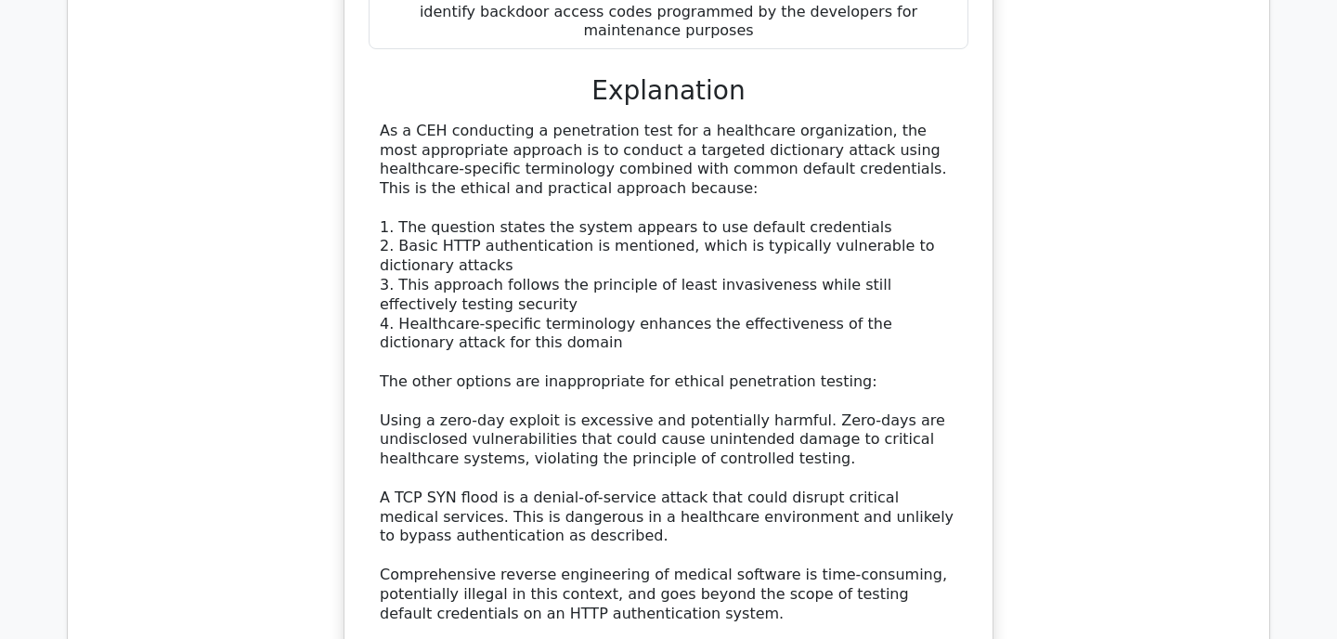
scroll to position [10700, 0]
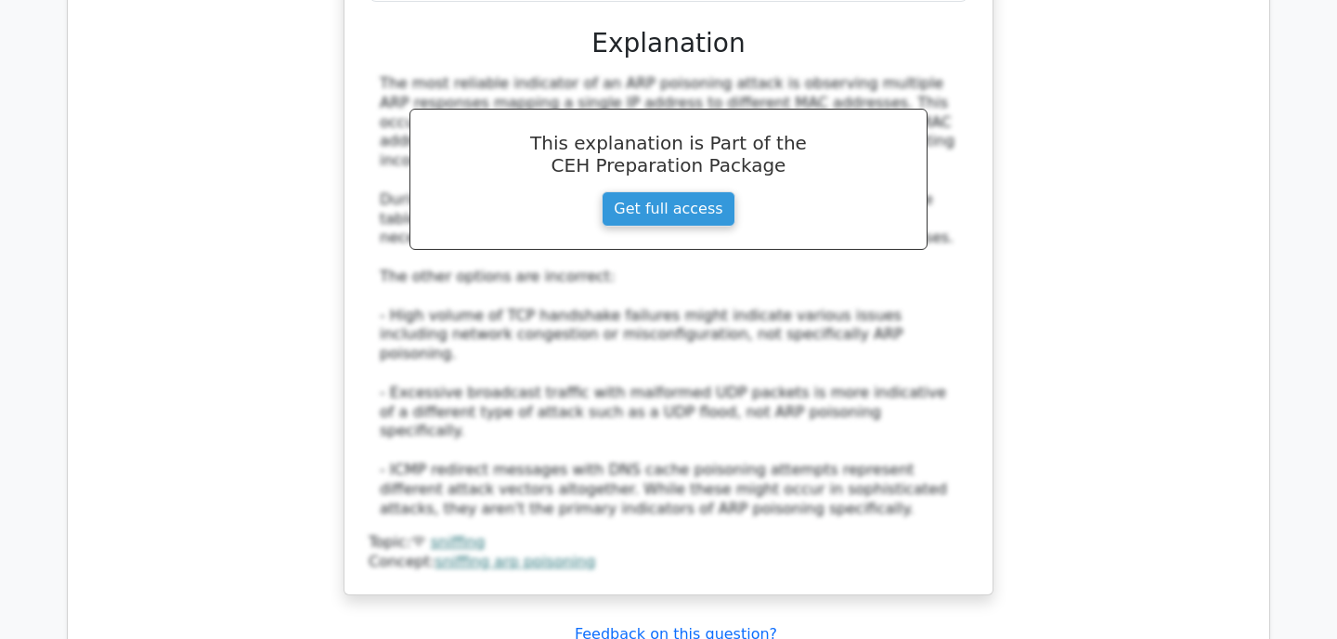
scroll to position [11910, 0]
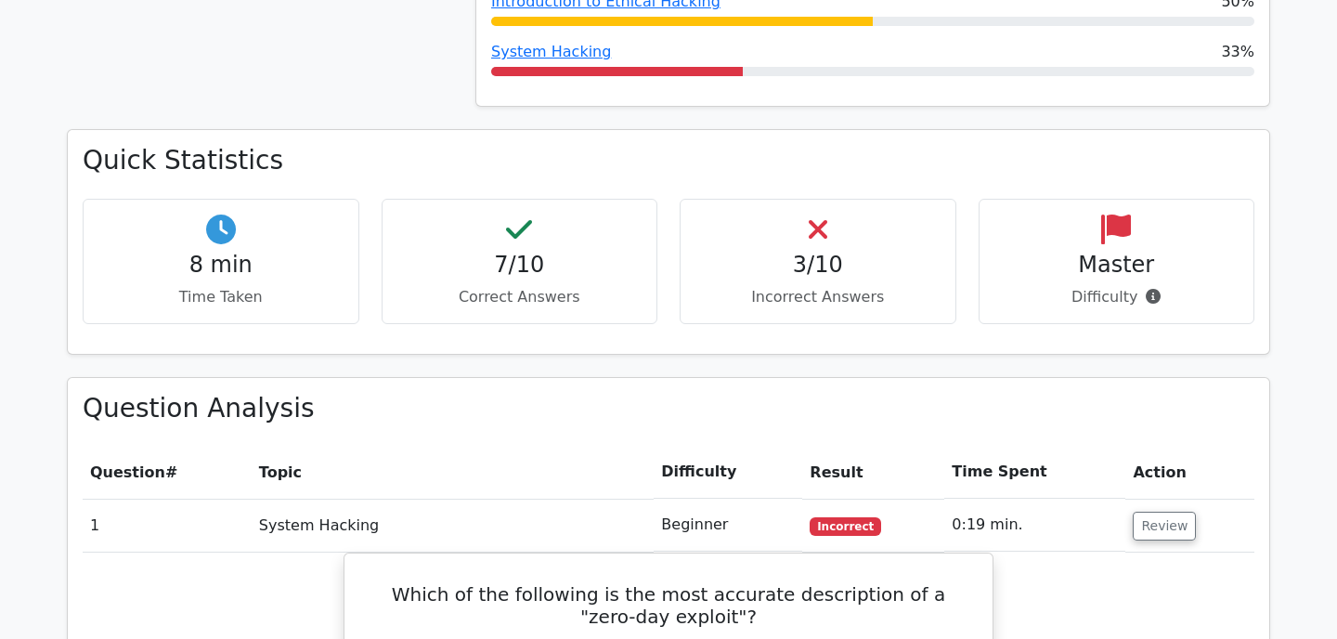
scroll to position [1035, 0]
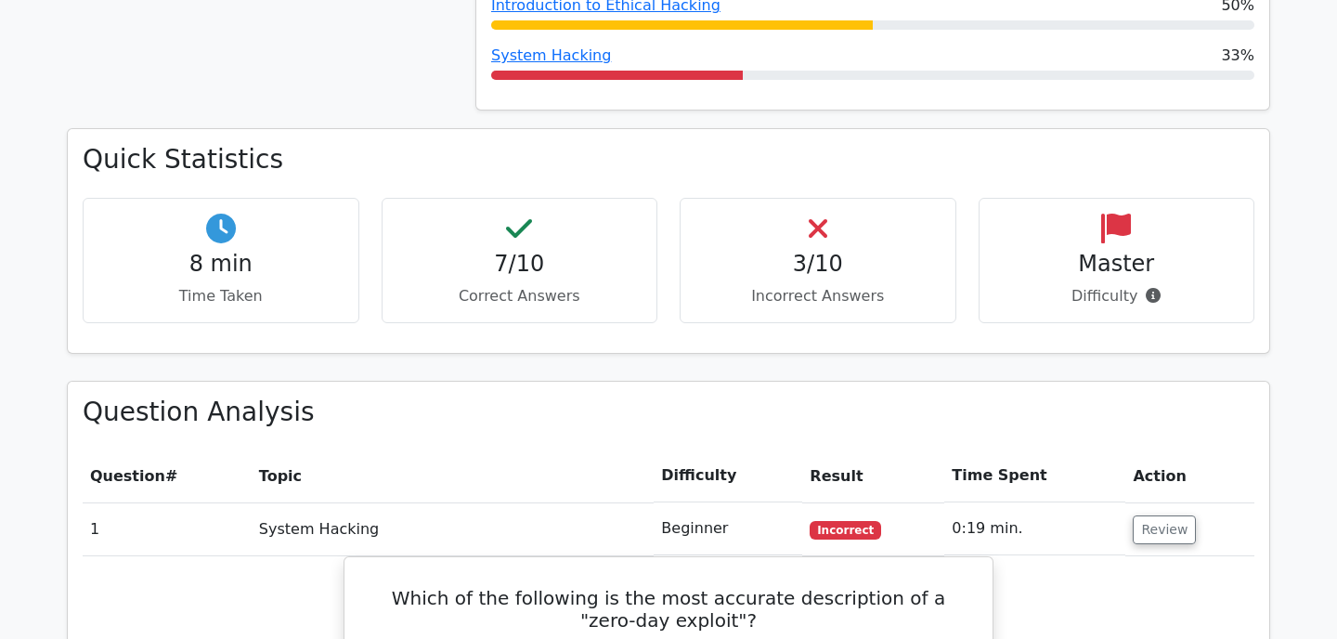
click at [1081, 251] on h4 "Master" at bounding box center [1117, 264] width 245 height 27
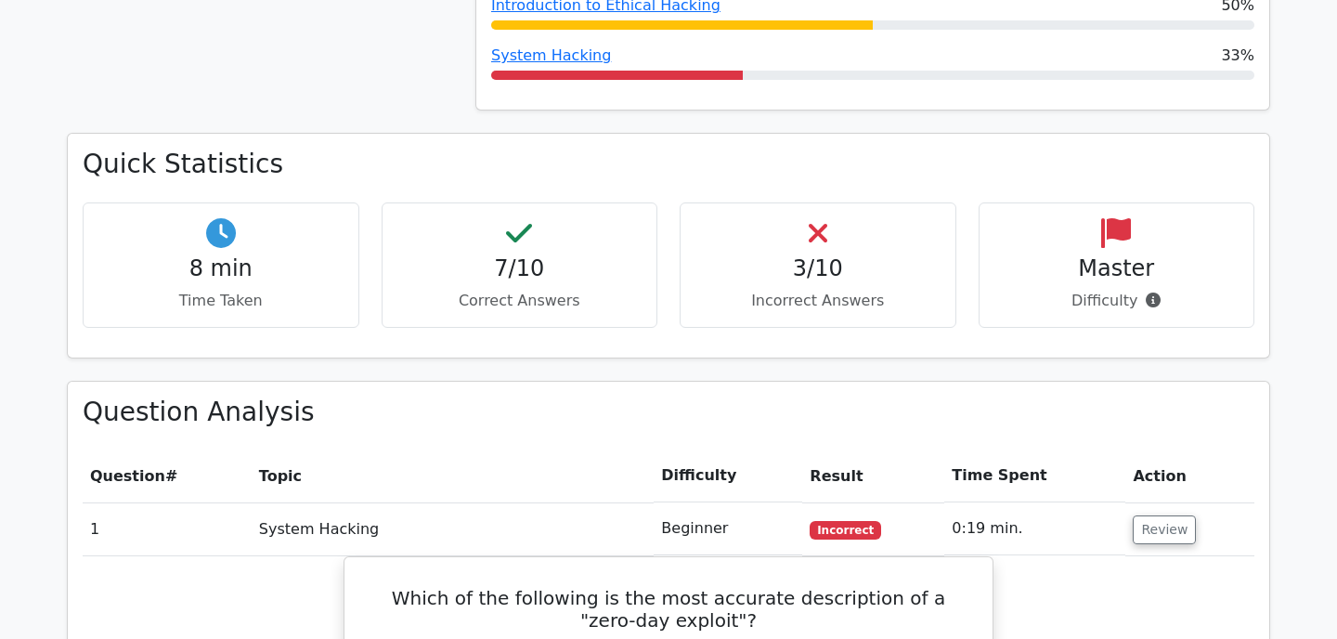
click at [1034, 314] on div "Quick Statistics 8 min Time Taken 7/10 Correct Answers 3/10 Incorrect Answers M…" at bounding box center [669, 256] width 1226 height 247
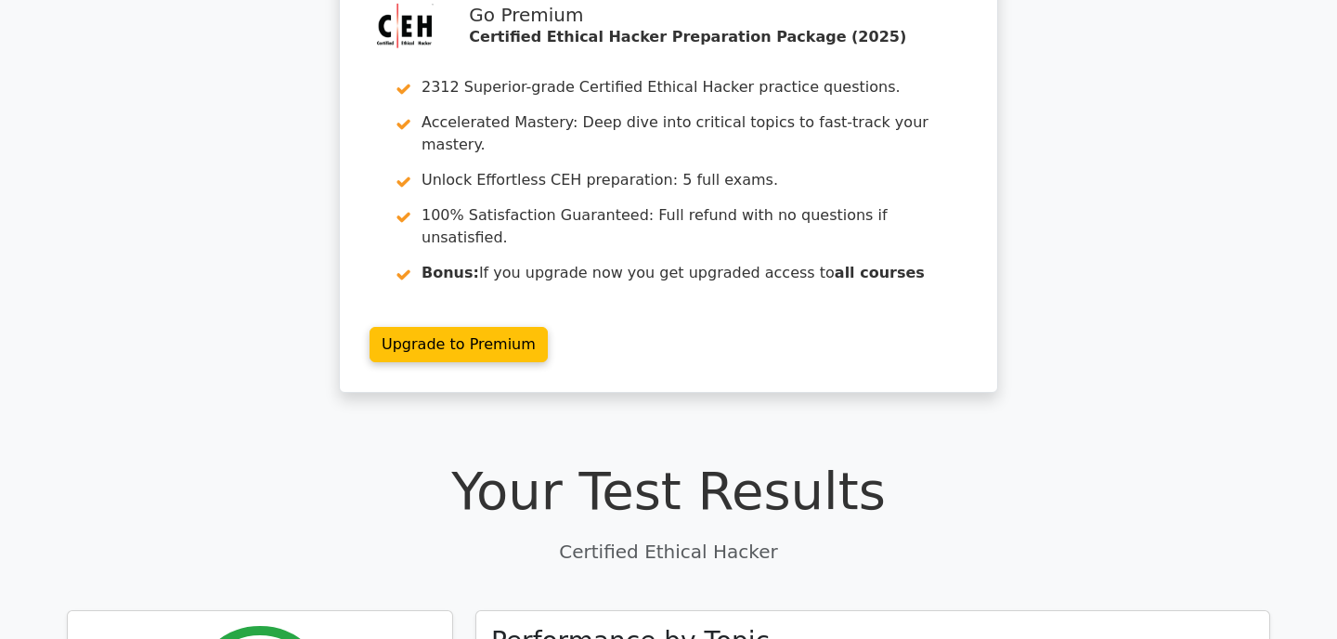
scroll to position [0, 0]
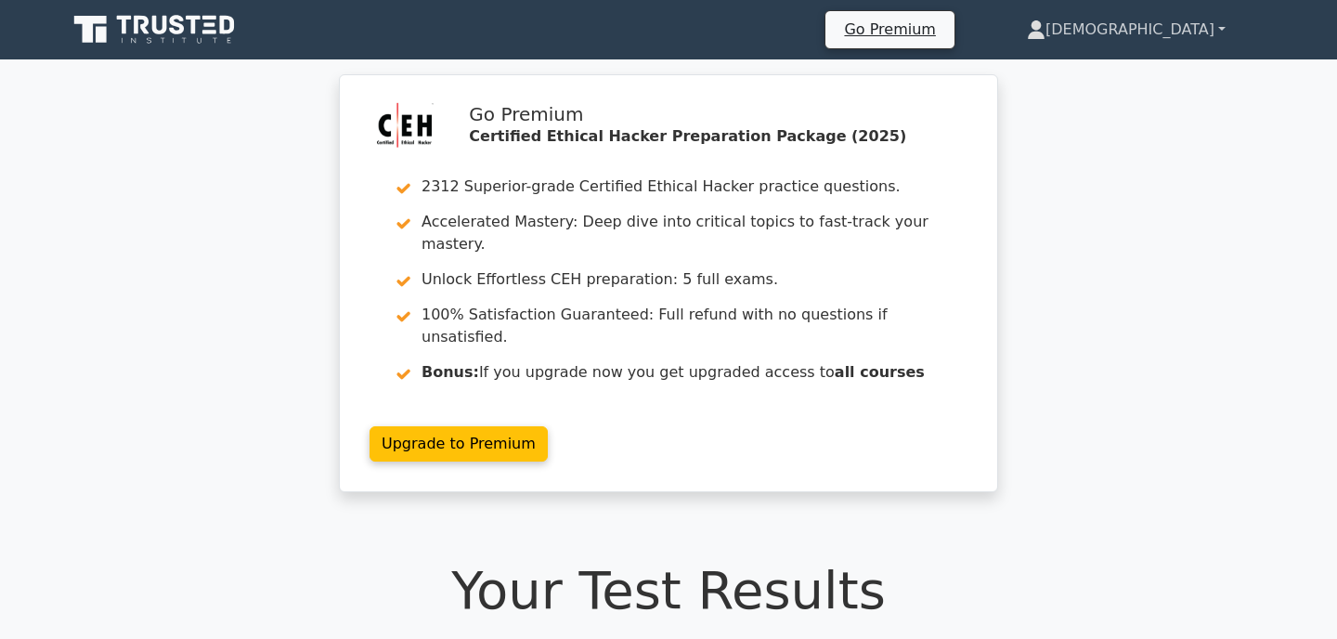
click at [1213, 28] on link "[DEMOGRAPHIC_DATA]" at bounding box center [1127, 29] width 288 height 37
click at [1130, 76] on link "Profile" at bounding box center [1057, 74] width 147 height 30
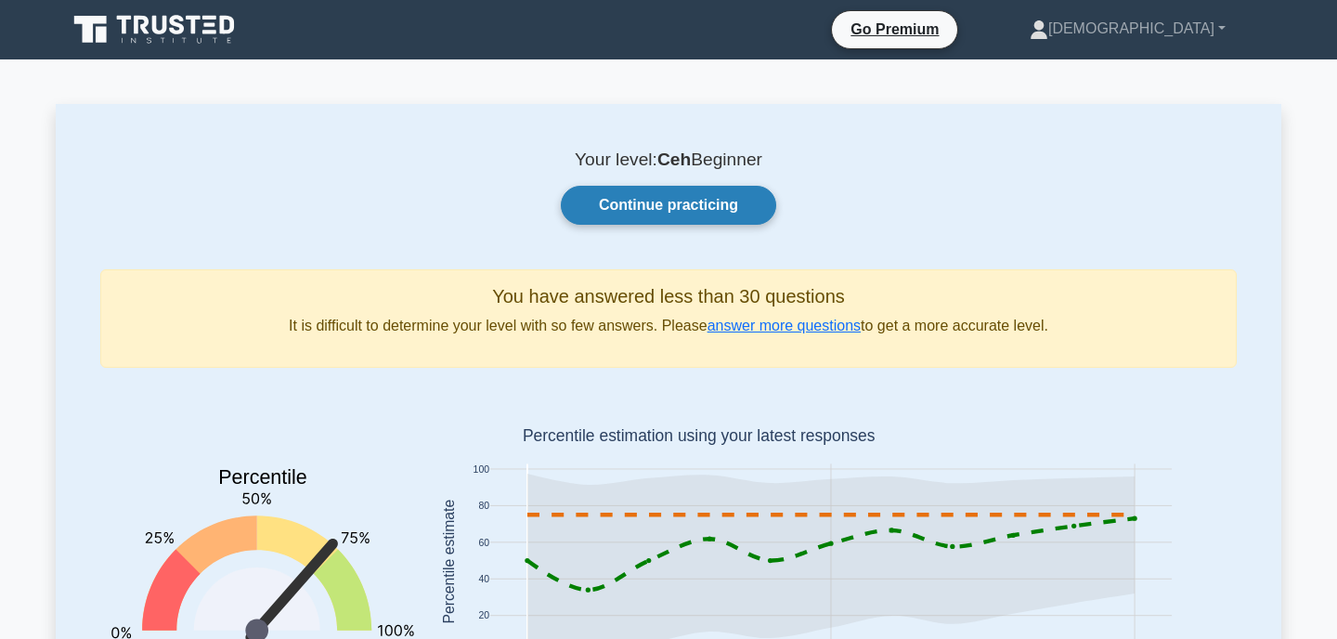
click at [684, 202] on link "Continue practicing" at bounding box center [668, 205] width 215 height 39
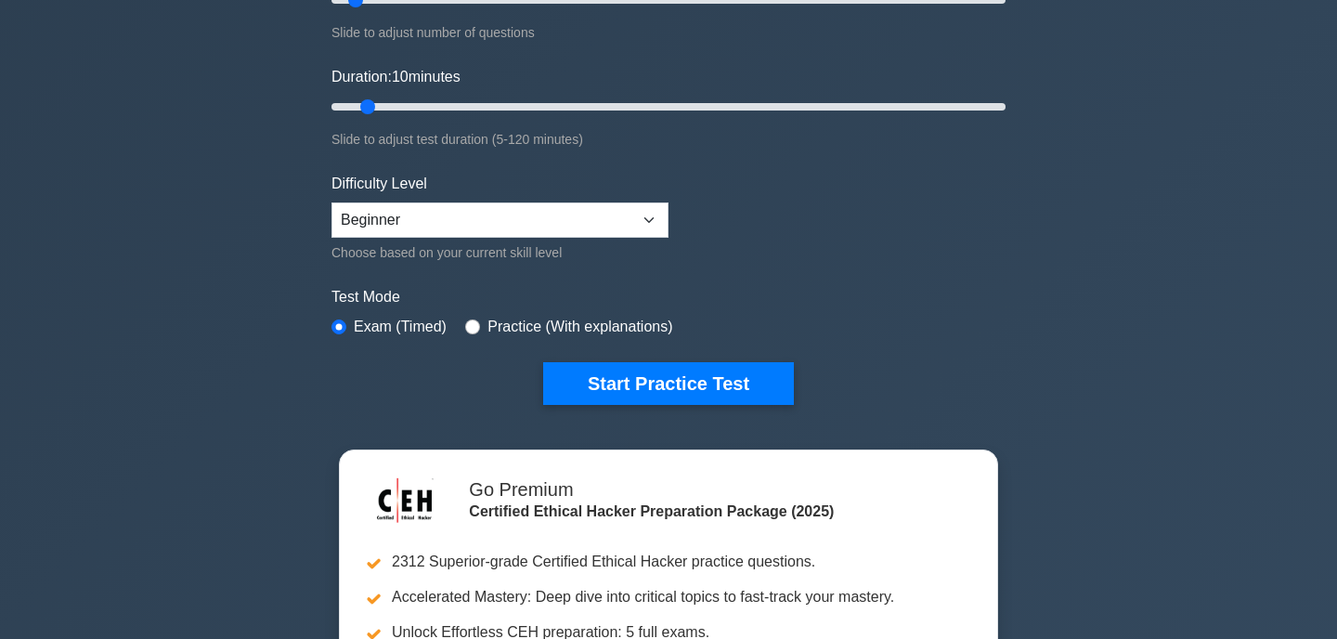
scroll to position [300, 0]
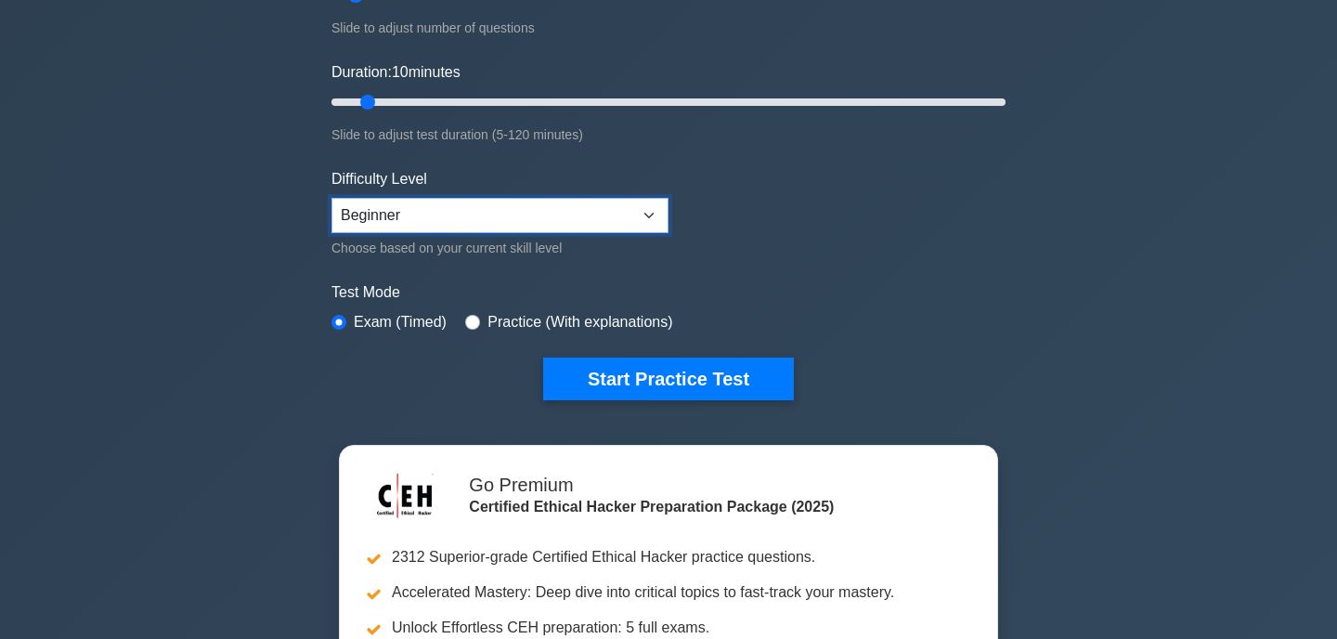
click at [536, 225] on select "Beginner Intermediate Expert" at bounding box center [500, 215] width 337 height 35
select select "expert"
click at [332, 198] on select "Beginner Intermediate Expert" at bounding box center [500, 215] width 337 height 35
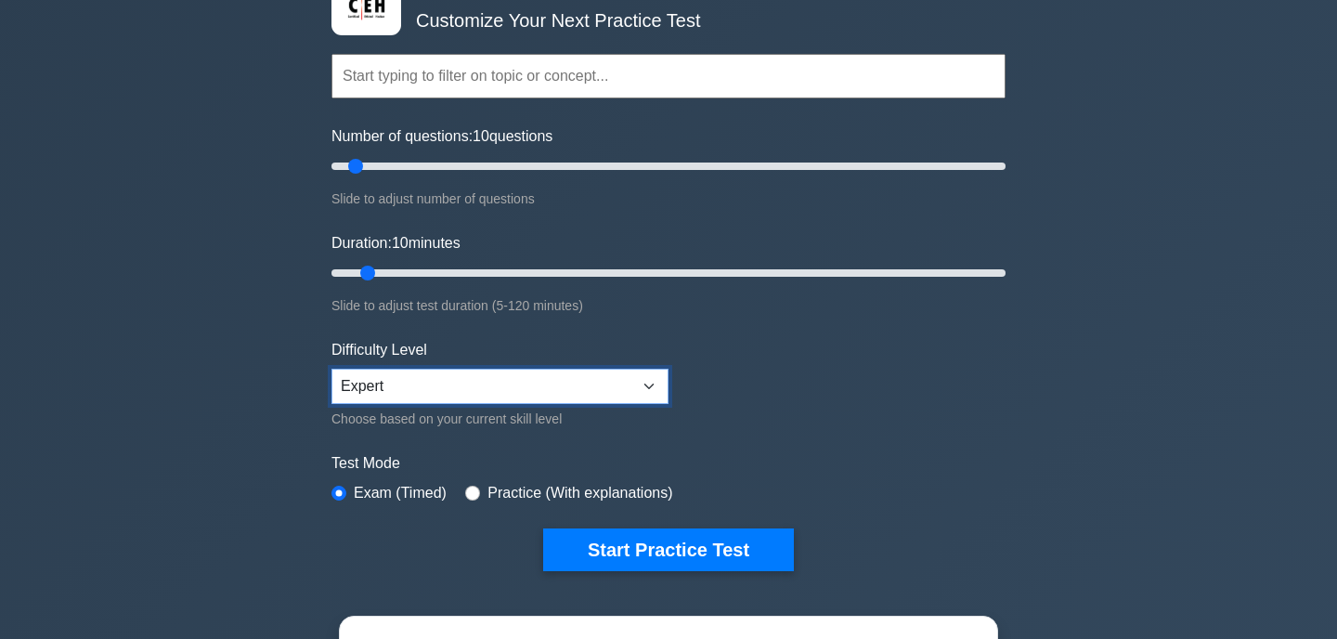
scroll to position [174, 0]
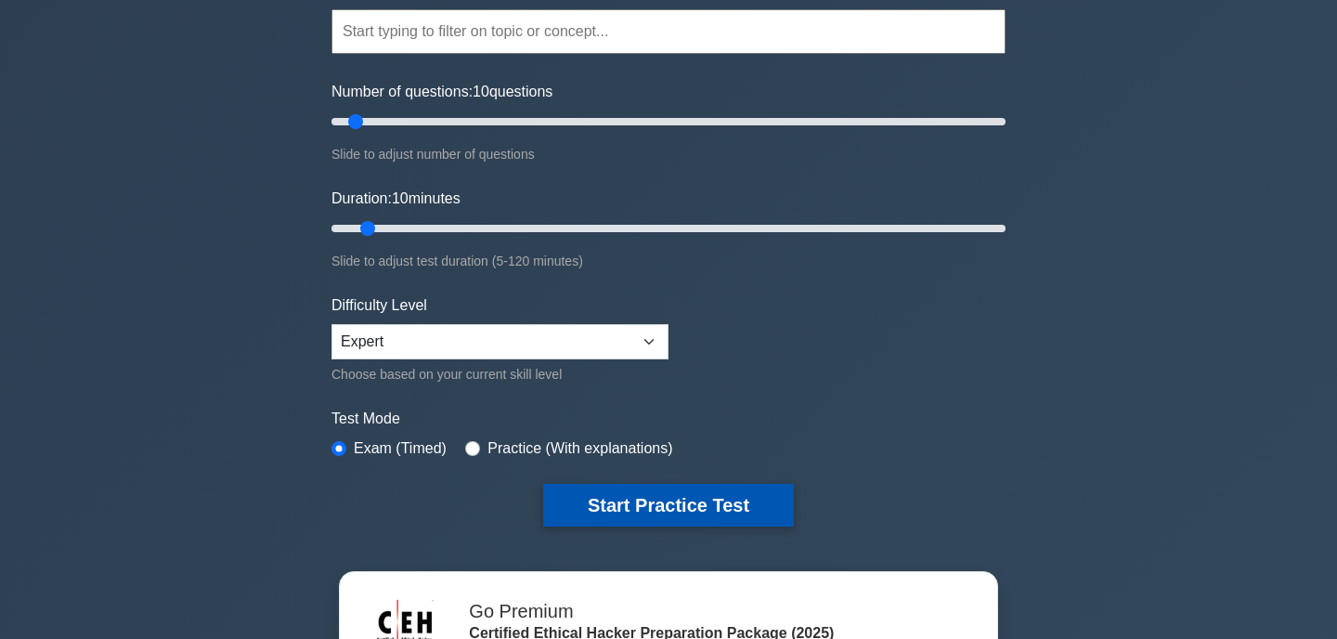
click at [645, 492] on button "Start Practice Test" at bounding box center [668, 505] width 251 height 43
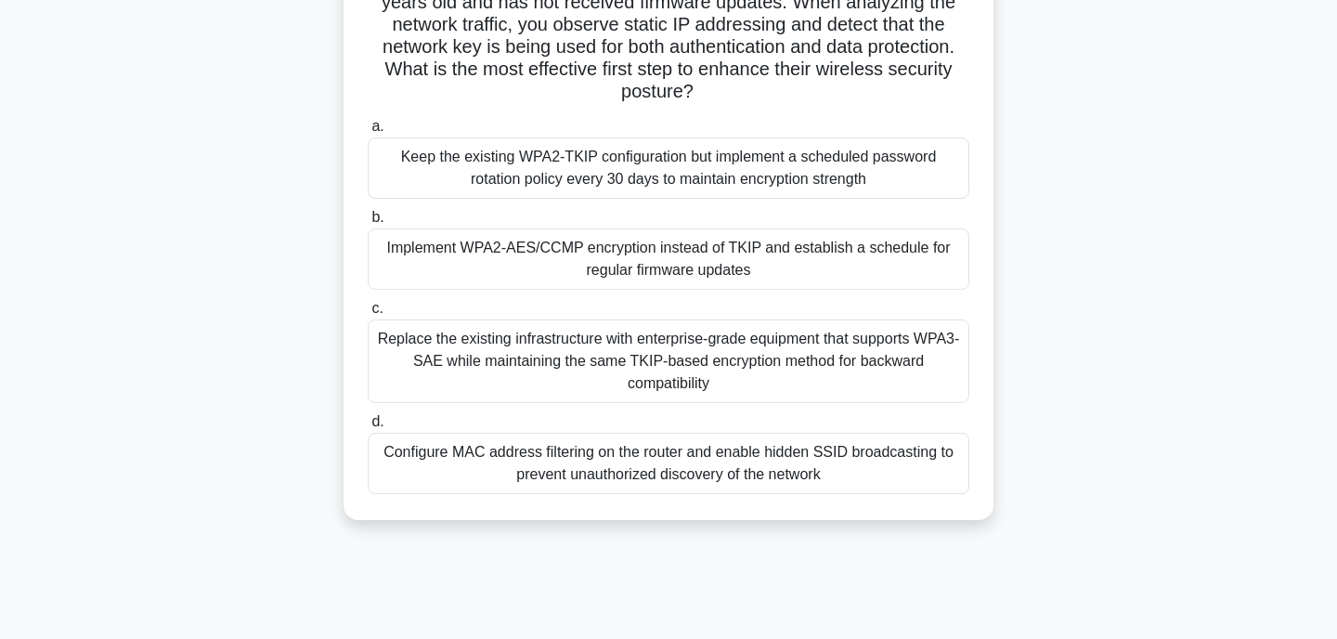
scroll to position [239, 0]
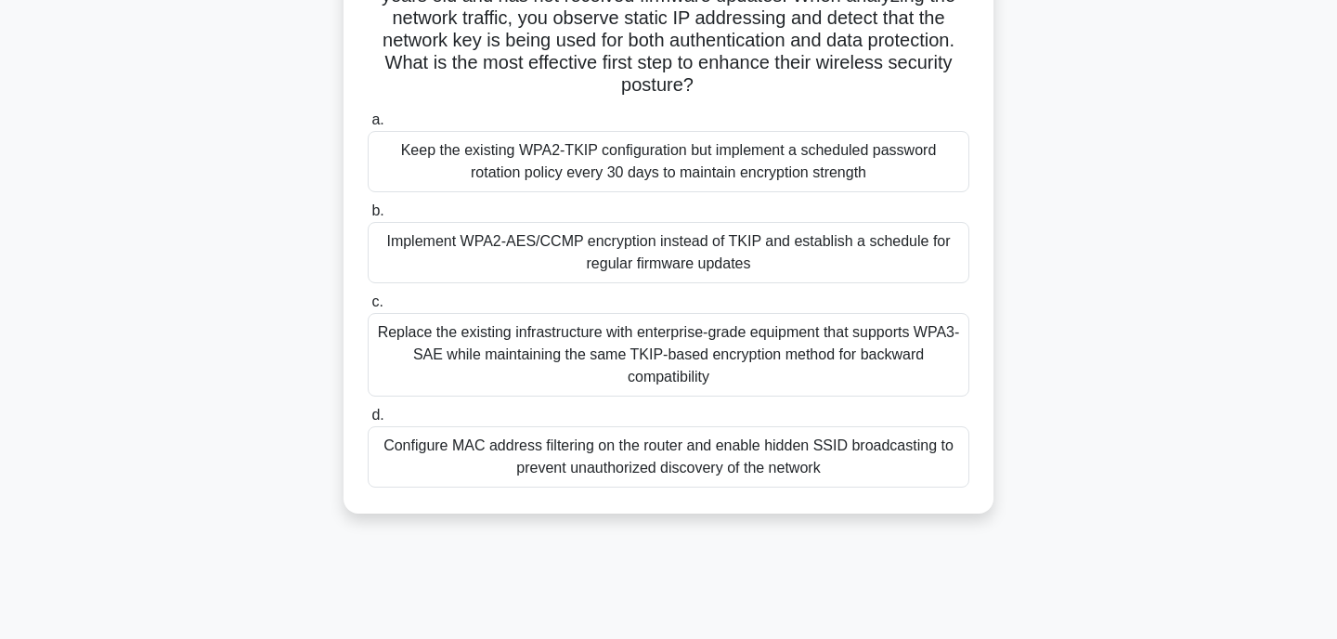
click at [592, 256] on div "Implement WPA2-AES/CCMP encryption instead of TKIP and establish a schedule for…" at bounding box center [669, 252] width 602 height 61
click at [368, 217] on input "b. Implement WPA2-AES/CCMP encryption instead of TKIP and establish a schedule …" at bounding box center [368, 211] width 0 height 12
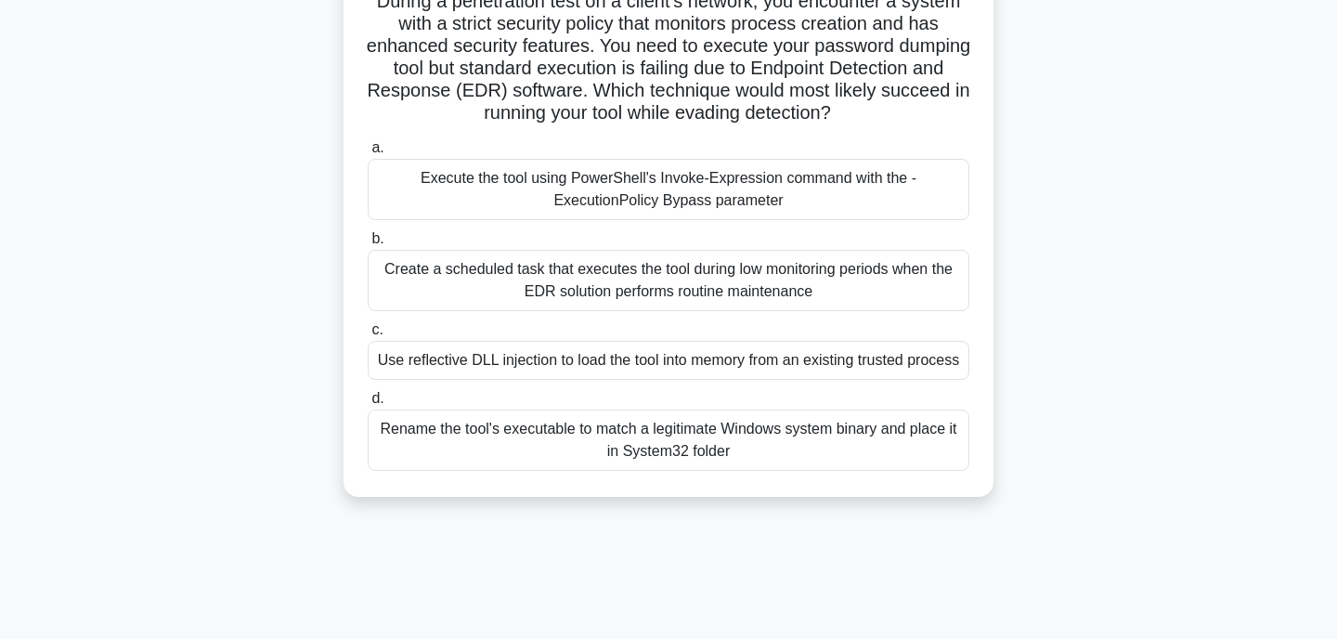
scroll to position [150, 0]
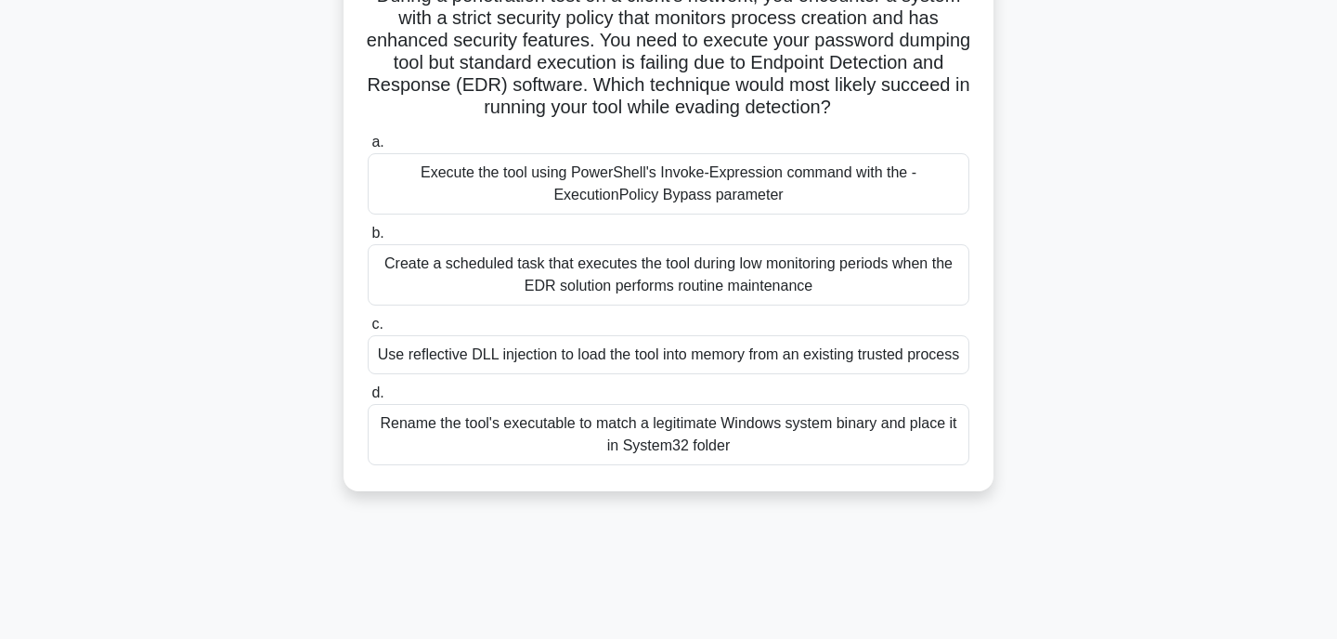
click at [531, 374] on div "Use reflective DLL injection to load the tool into memory from an existing trus…" at bounding box center [669, 354] width 602 height 39
click at [368, 331] on input "c. Use reflective DLL injection to load the tool into memory from an existing t…" at bounding box center [368, 325] width 0 height 12
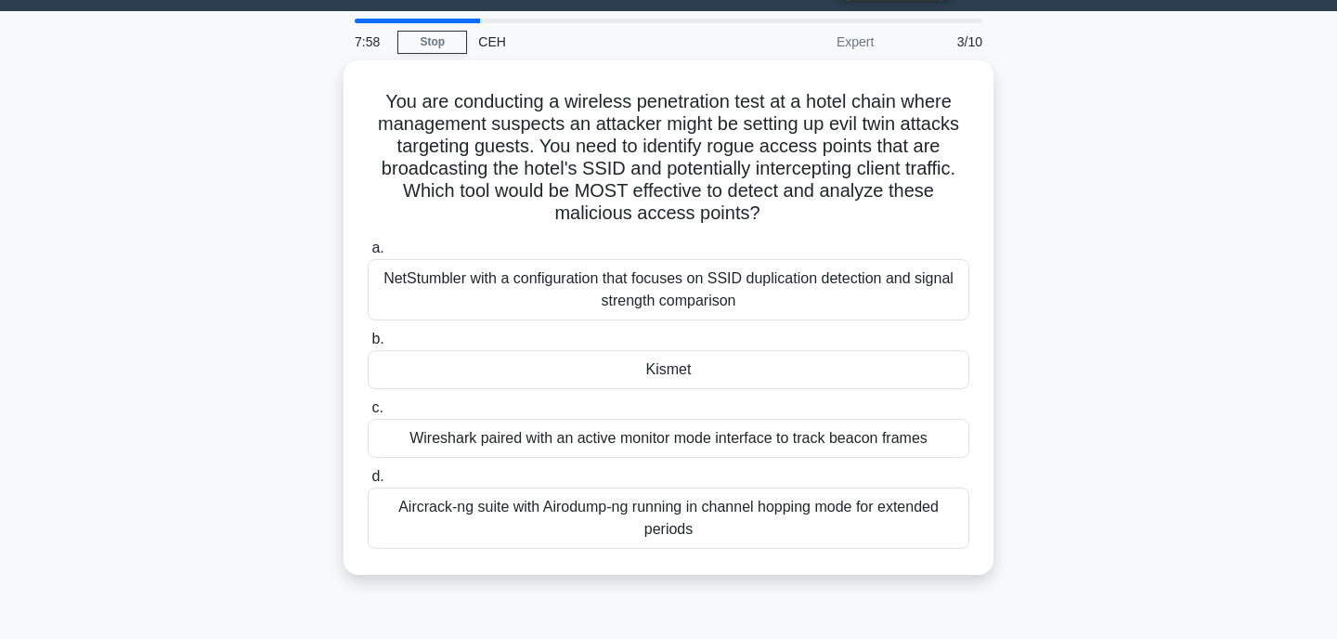
scroll to position [50, 0]
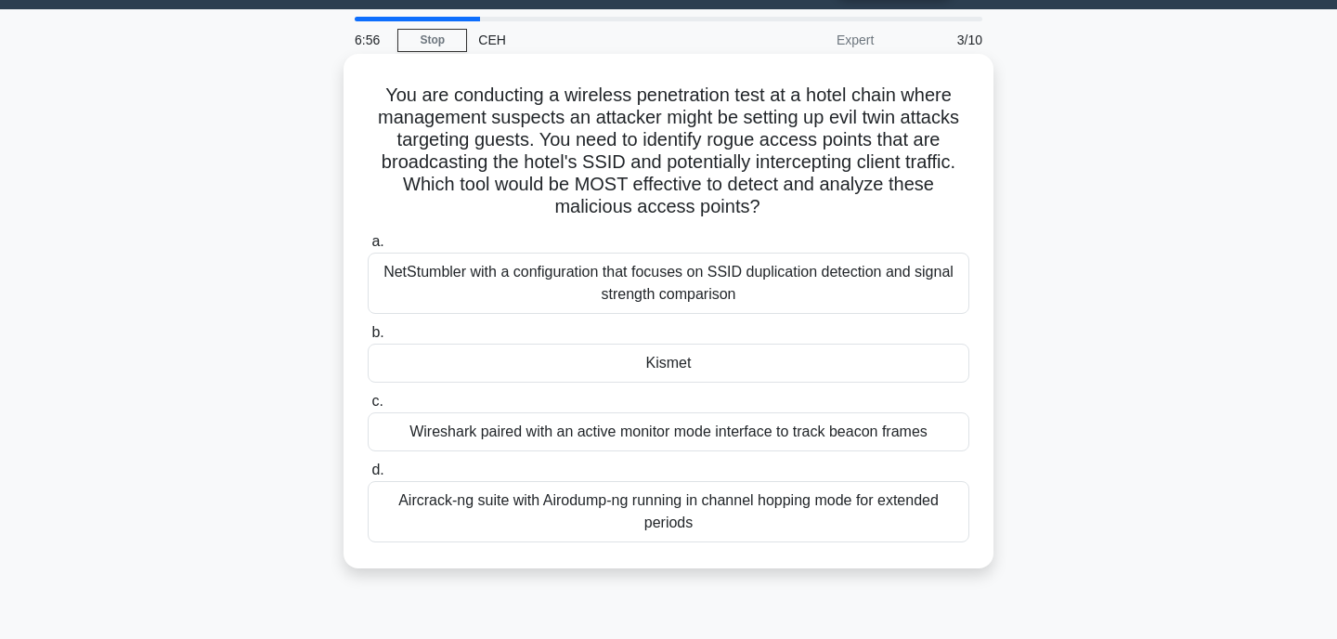
click at [579, 361] on div "Kismet" at bounding box center [669, 363] width 602 height 39
click at [368, 339] on input "b. Kismet" at bounding box center [368, 333] width 0 height 12
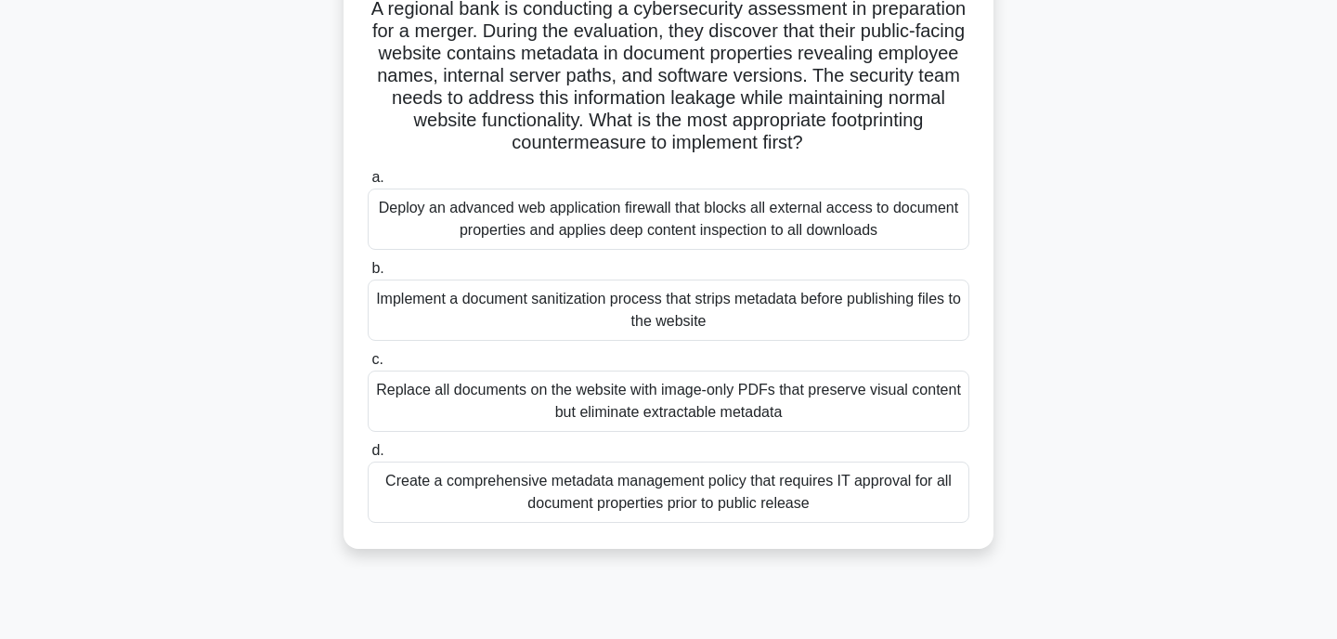
scroll to position [89, 0]
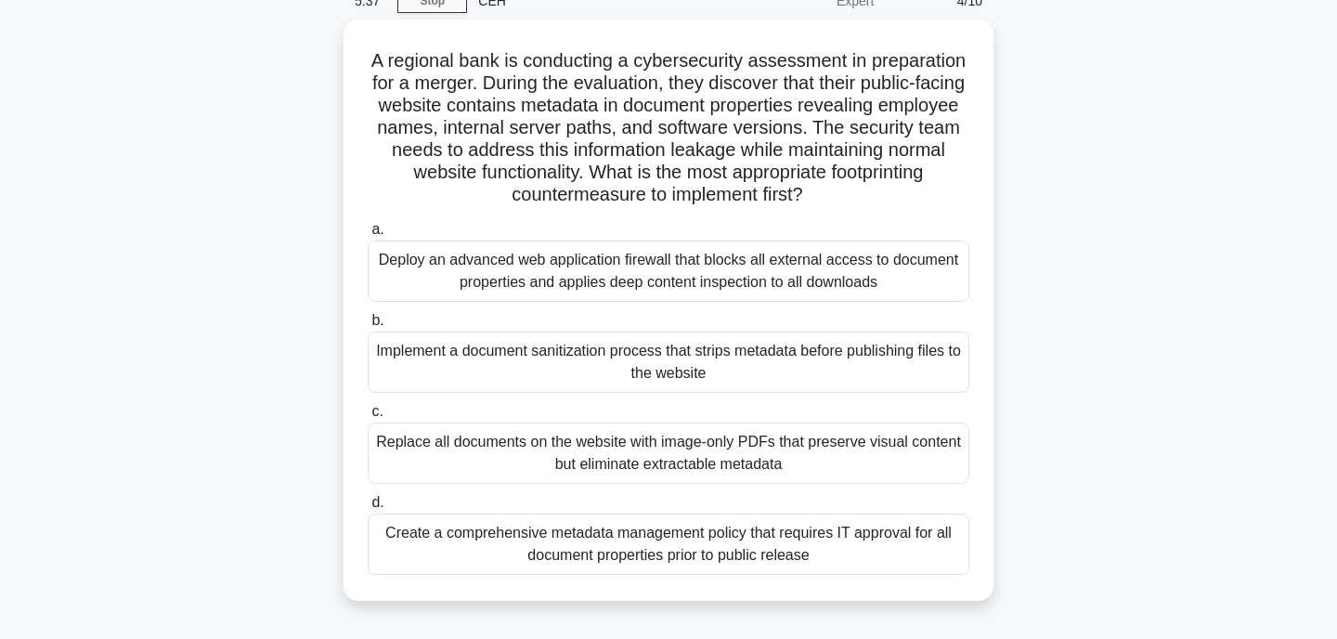
click at [579, 361] on div "Implement a document sanitization process that strips metadata before publishin…" at bounding box center [669, 362] width 602 height 61
click at [368, 327] on input "b. Implement a document sanitization process that strips metadata before publis…" at bounding box center [368, 321] width 0 height 12
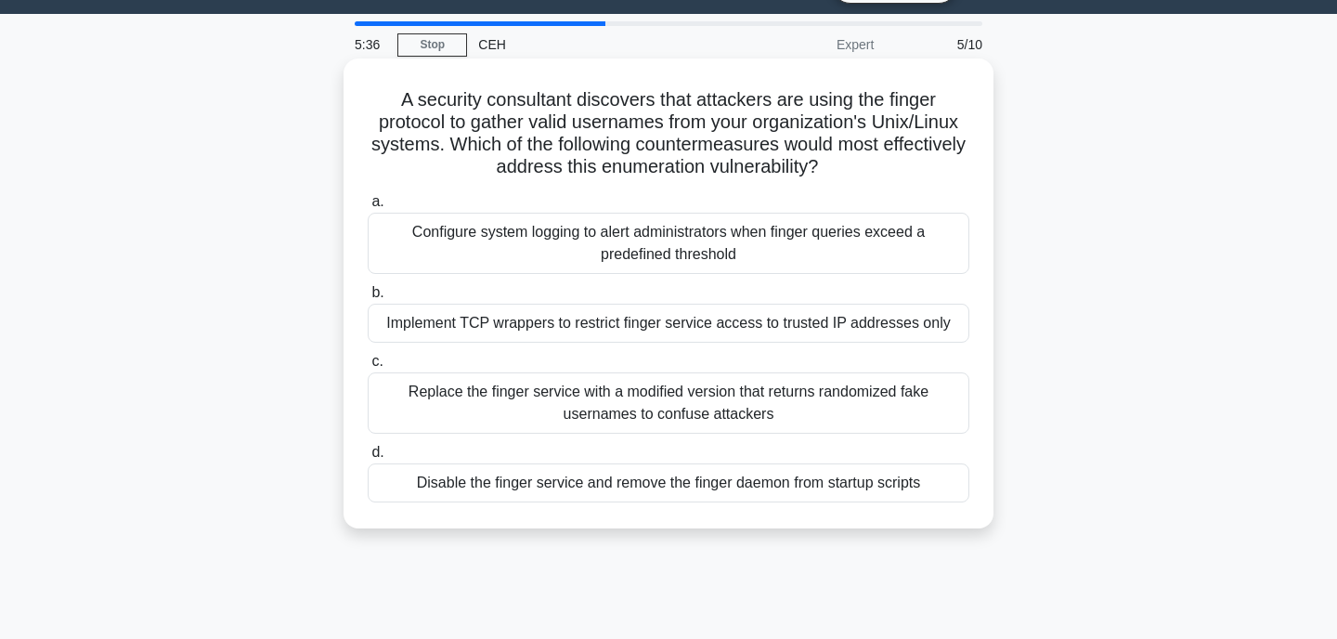
scroll to position [0, 0]
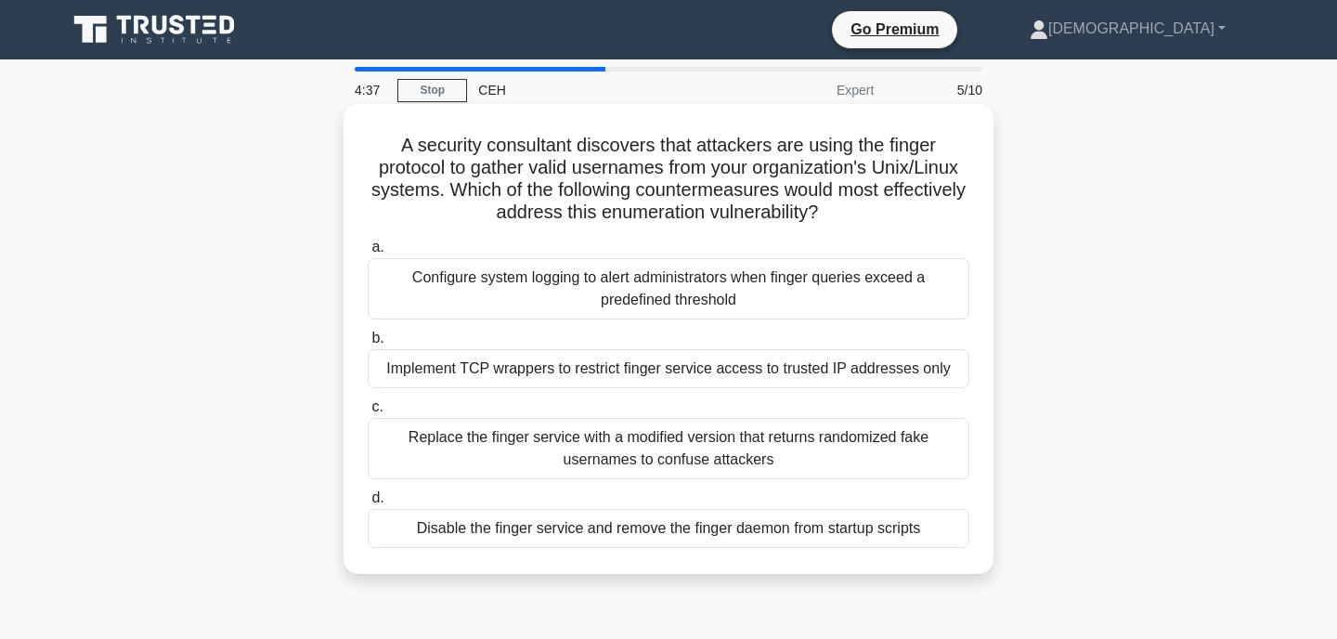
click at [556, 371] on div "Implement TCP wrappers to restrict finger service access to trusted IP addresse…" at bounding box center [669, 368] width 602 height 39
click at [368, 345] on input "b. Implement TCP wrappers to restrict finger service access to trusted IP addre…" at bounding box center [368, 338] width 0 height 12
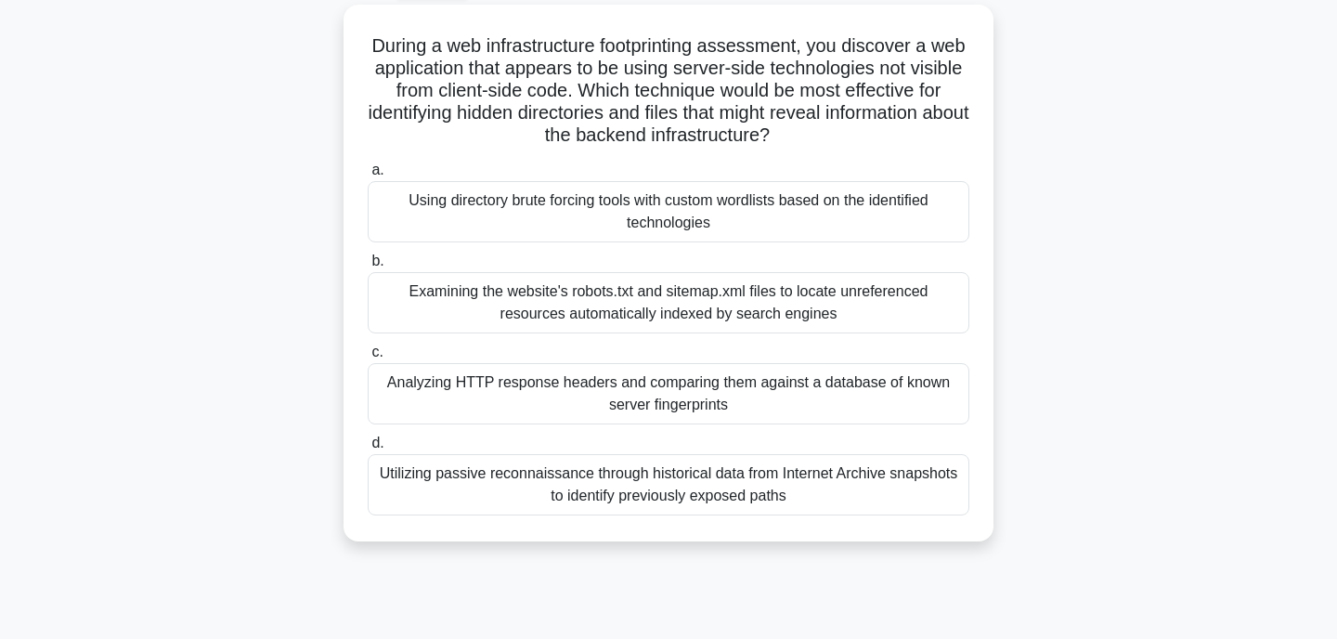
scroll to position [118, 0]
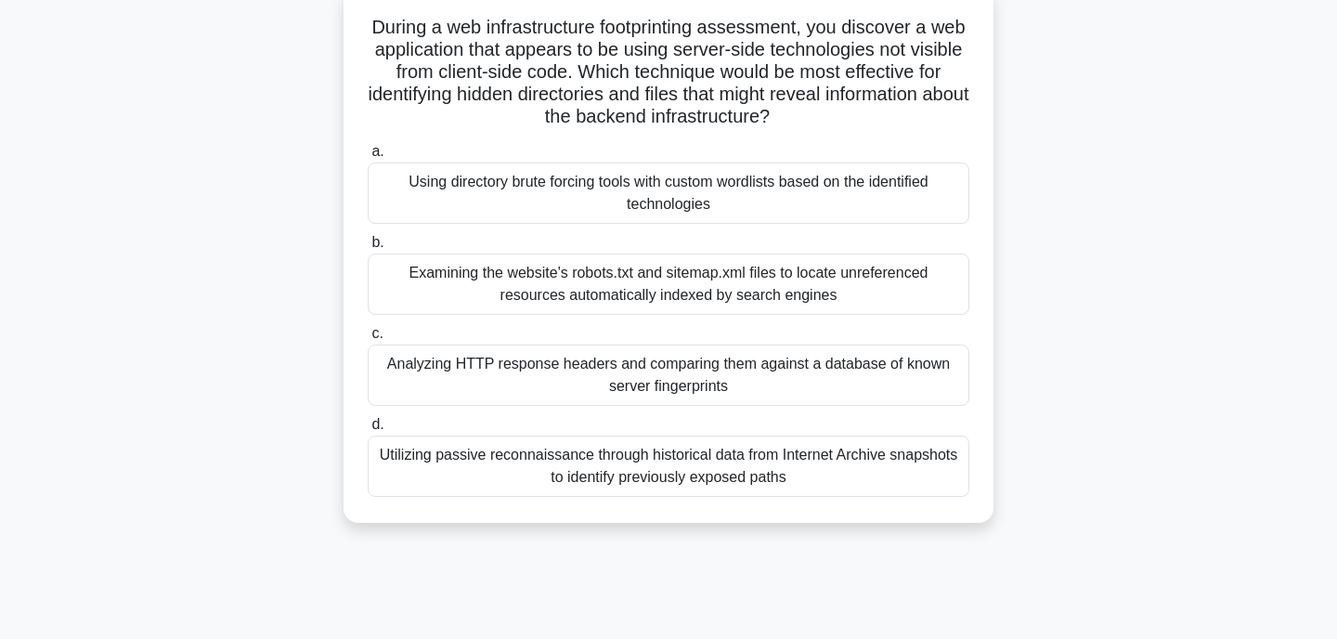
click at [609, 177] on div "Using directory brute forcing tools with custom wordlists based on the identifi…" at bounding box center [669, 193] width 602 height 61
click at [368, 158] on input "a. Using directory brute forcing tools with custom wordlists based on the ident…" at bounding box center [368, 152] width 0 height 12
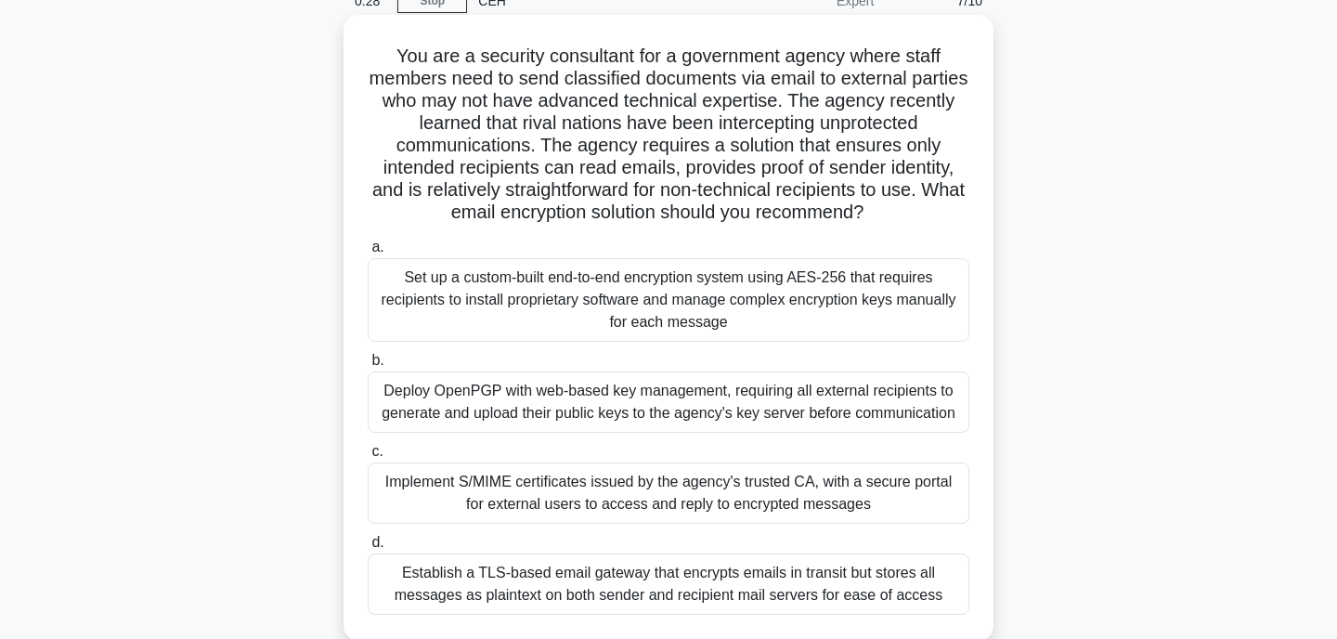
scroll to position [189, 0]
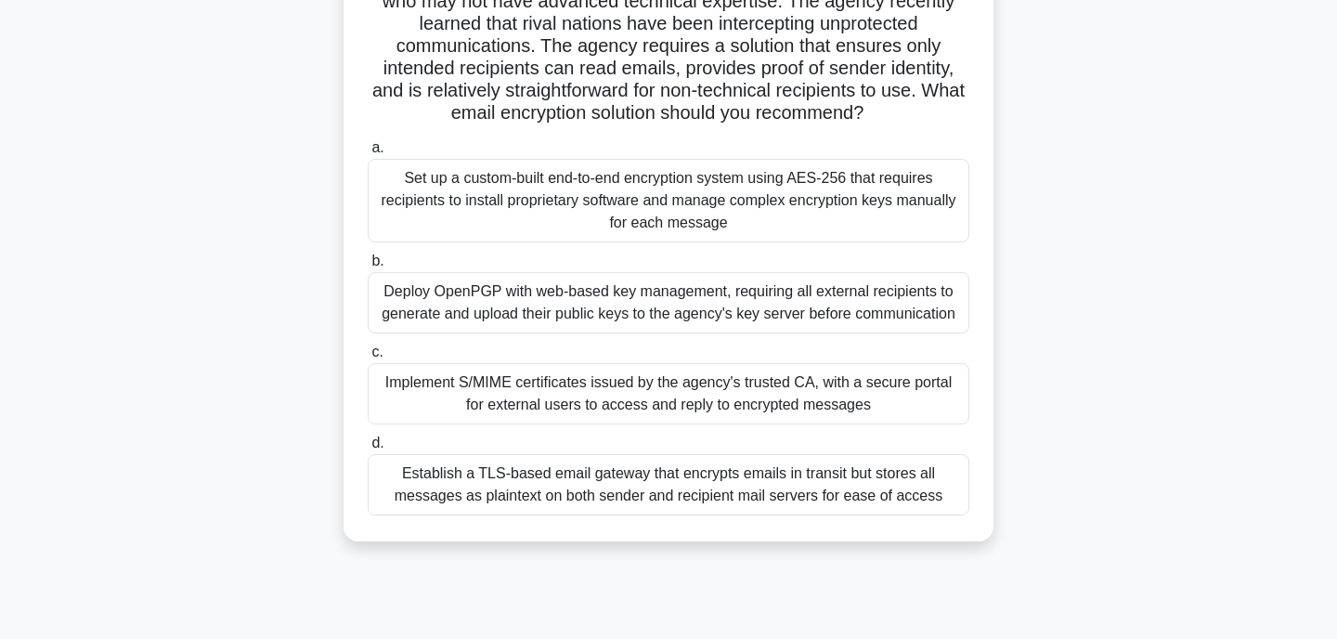
click at [814, 225] on div "Set up a custom-built end-to-end encryption system using AES-256 that requires …" at bounding box center [669, 201] width 602 height 84
click at [368, 154] on input "a. Set up a custom-built end-to-end encryption system using AES-256 that requir…" at bounding box center [368, 148] width 0 height 12
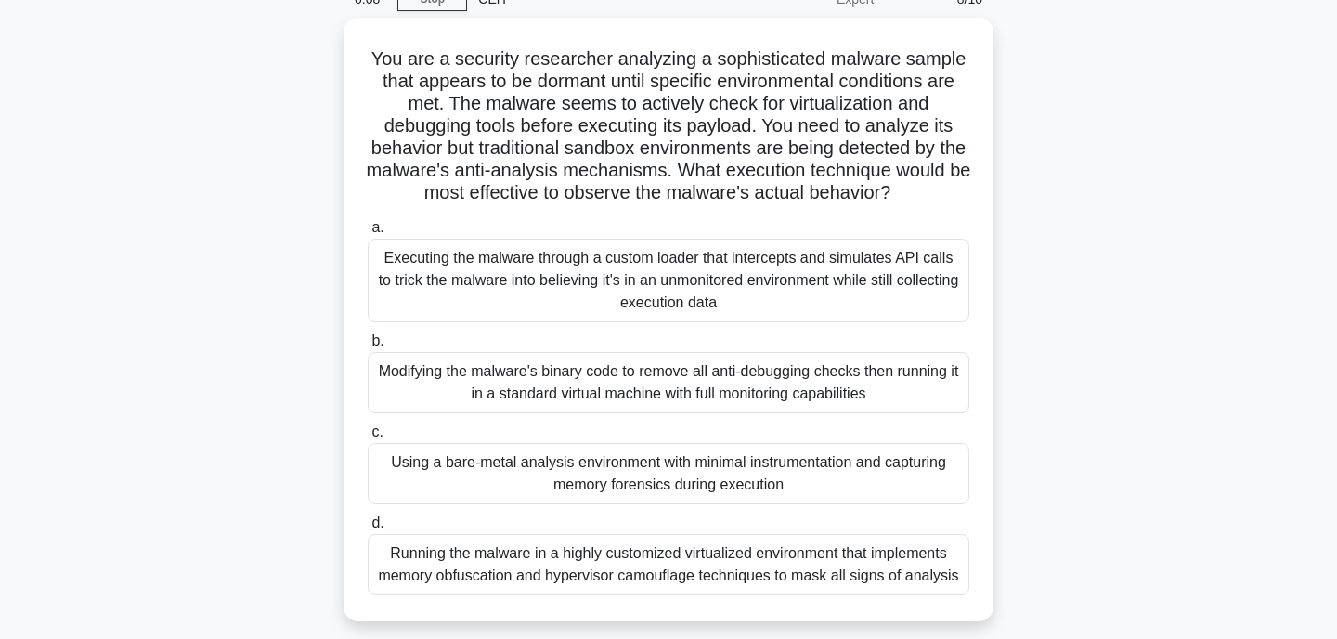
scroll to position [0, 0]
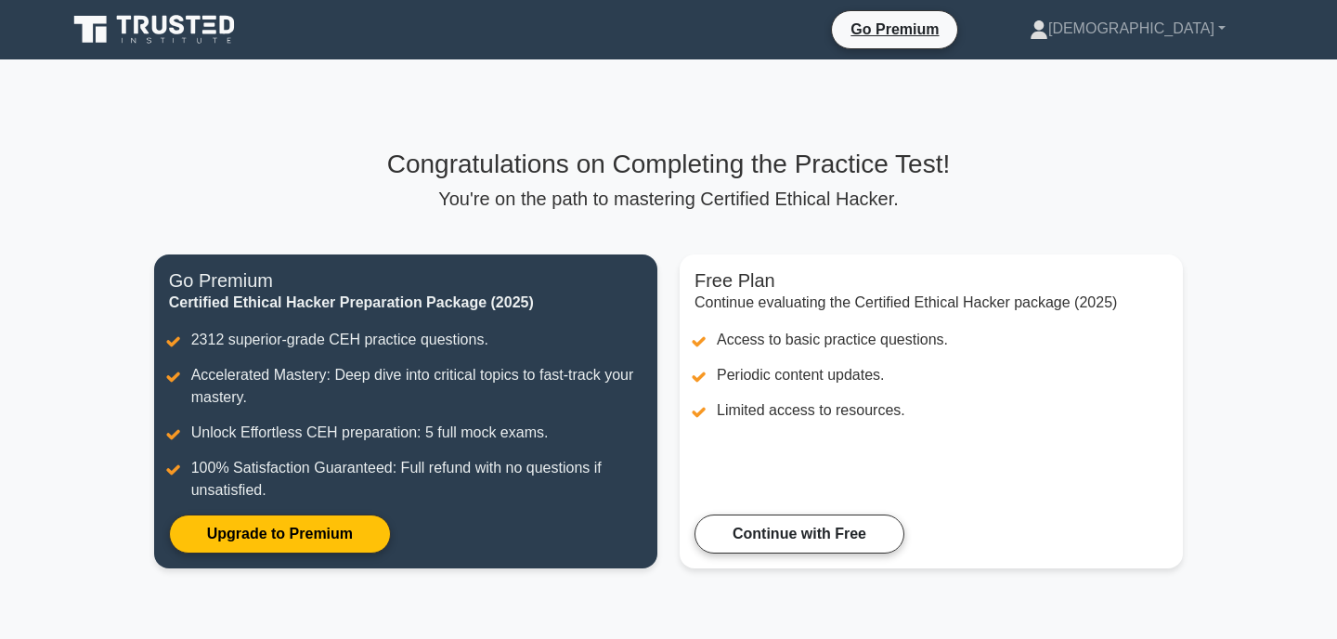
scroll to position [51, 0]
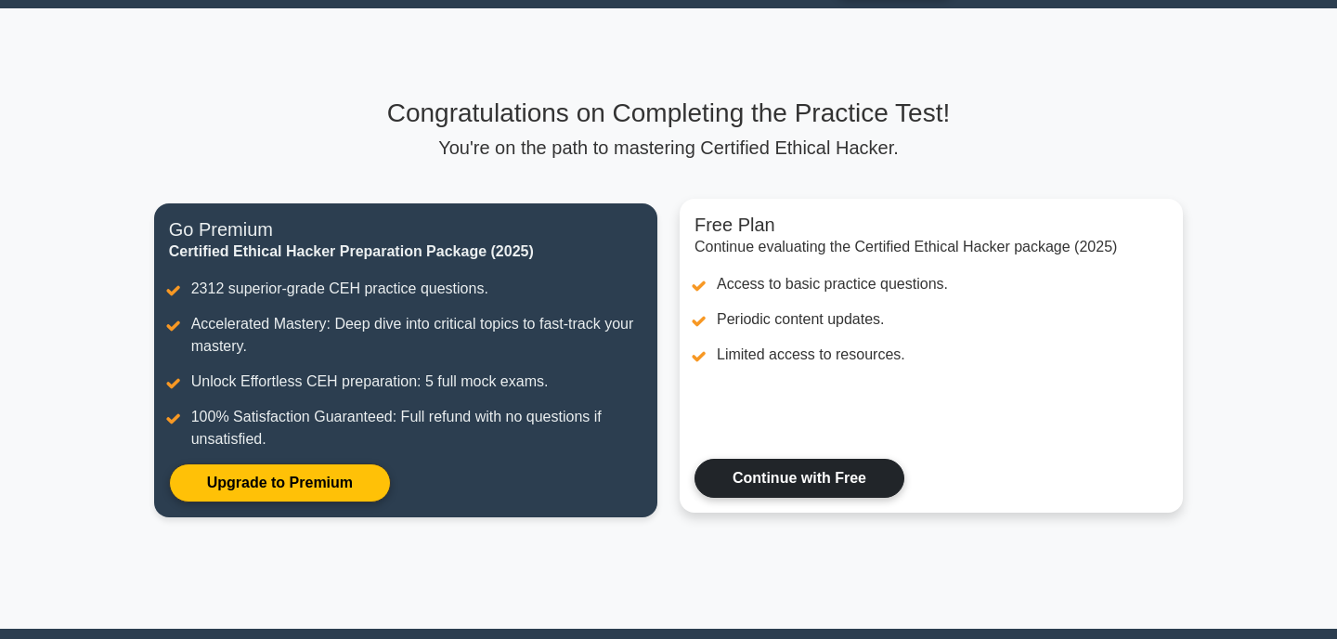
click at [792, 472] on link "Continue with Free" at bounding box center [800, 478] width 210 height 39
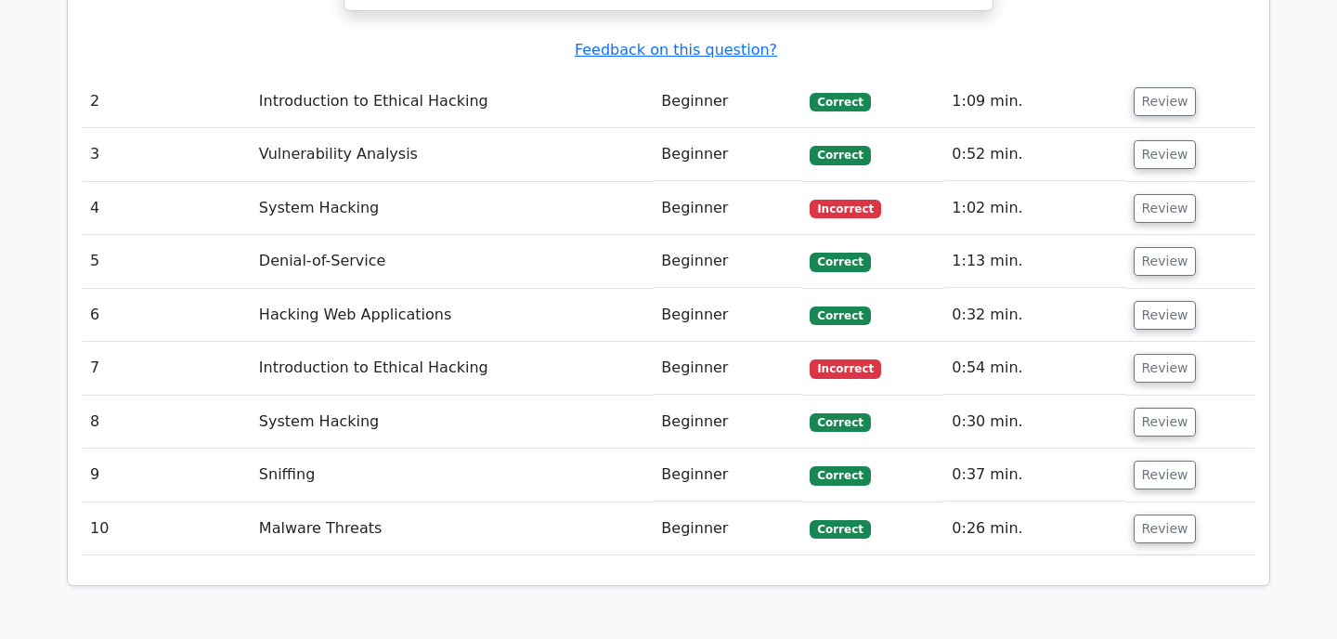
scroll to position [2587, 0]
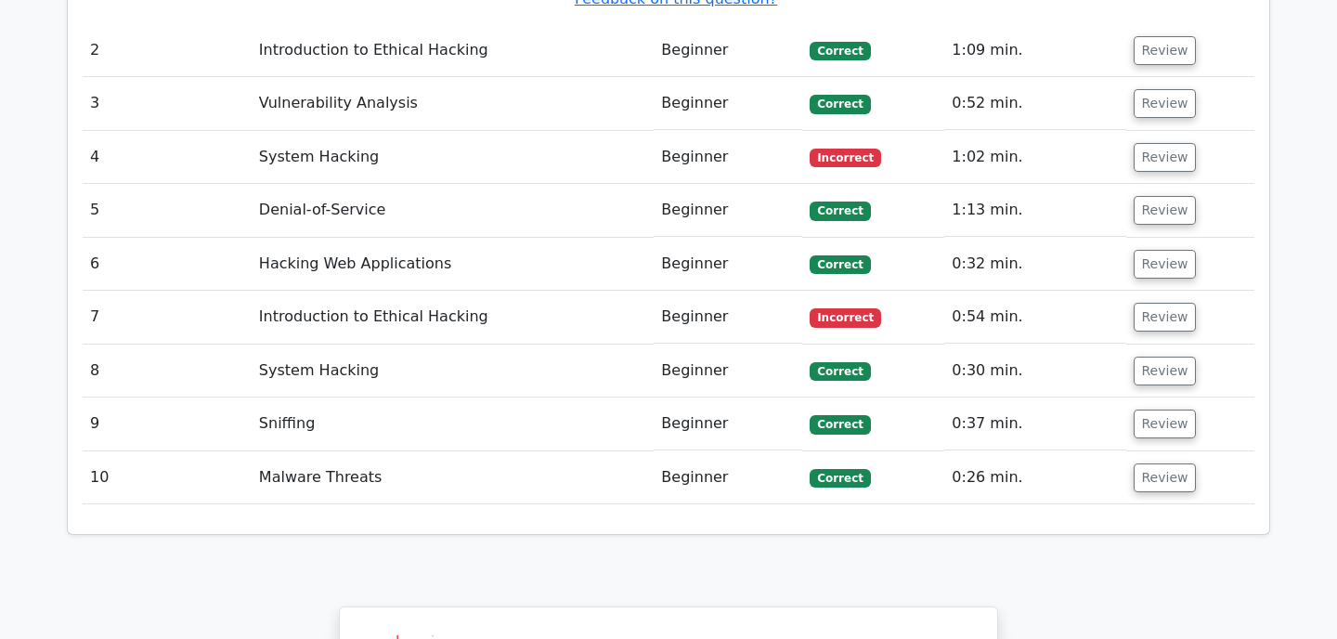
click at [450, 451] on td "Malware Threats" at bounding box center [453, 477] width 402 height 53
click at [1145, 463] on button "Review" at bounding box center [1165, 477] width 63 height 29
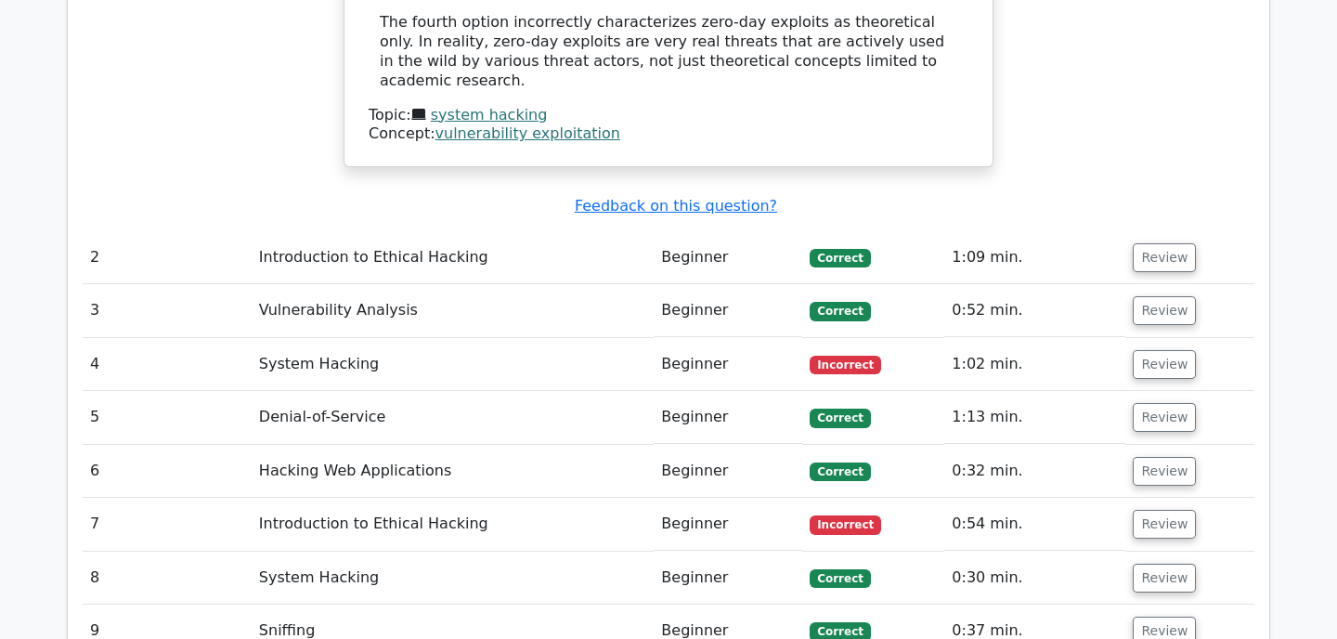
scroll to position [2379, 0]
click at [432, 232] on td "Introduction to Ethical Hacking" at bounding box center [453, 258] width 402 height 53
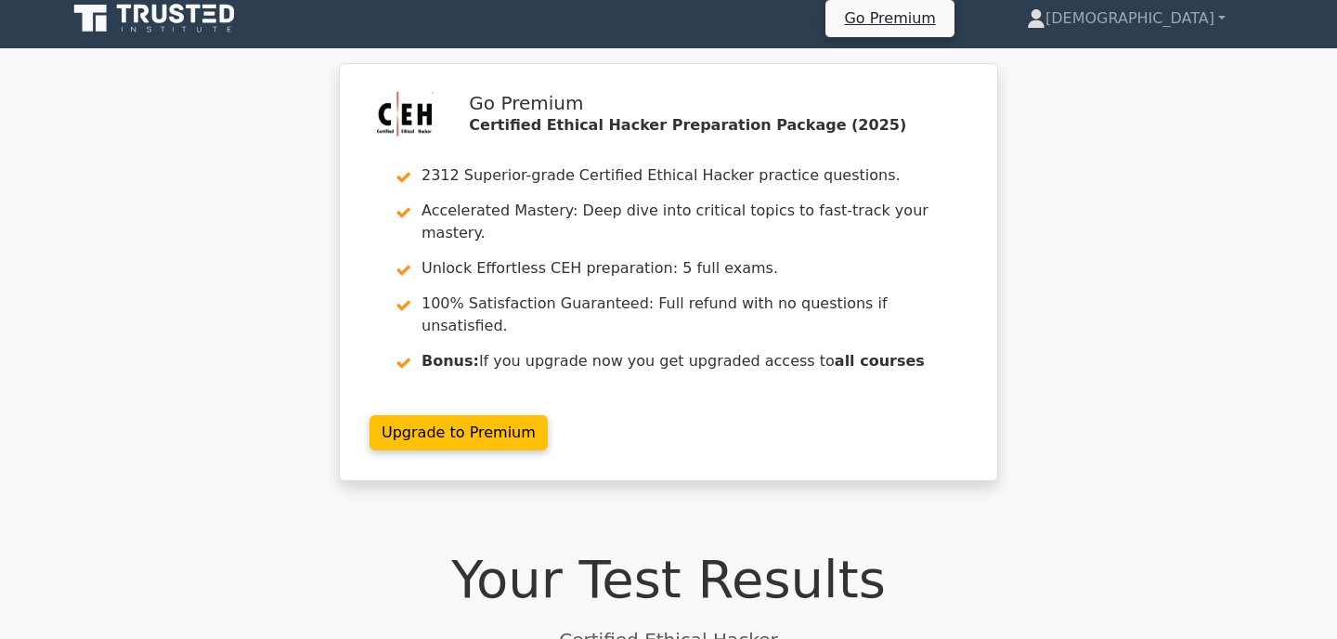
scroll to position [0, 0]
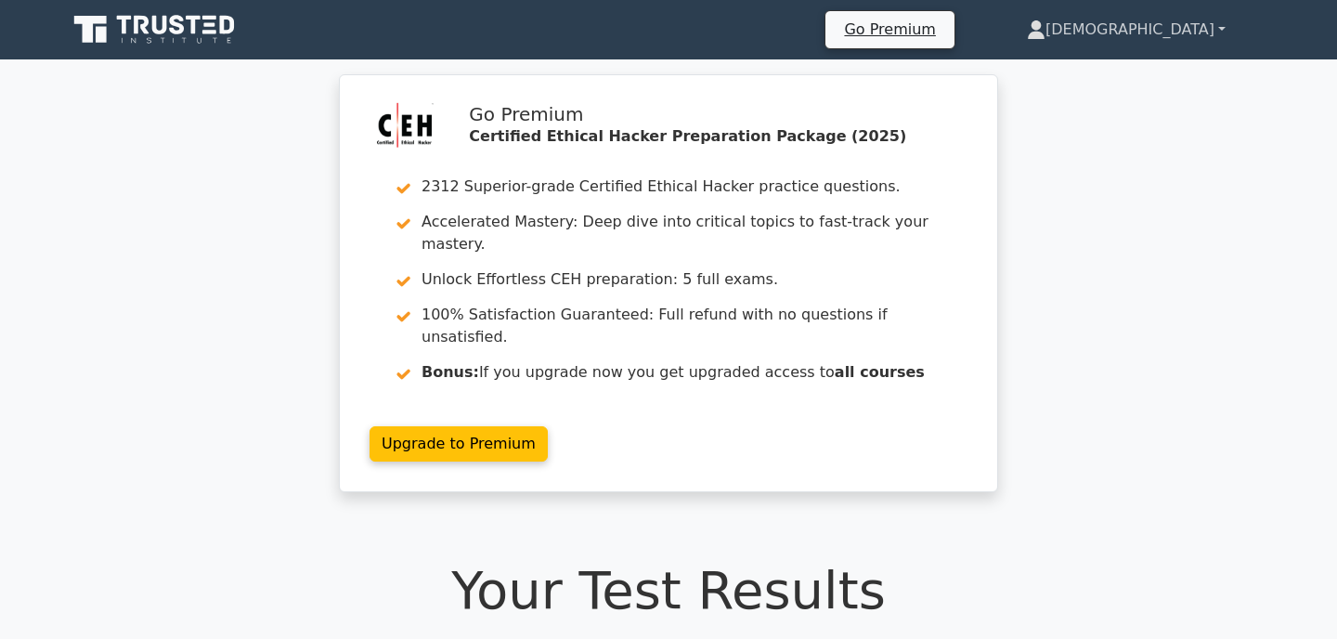
click at [1164, 40] on link "[DEMOGRAPHIC_DATA]" at bounding box center [1127, 29] width 288 height 37
click at [1130, 72] on link "Profile" at bounding box center [1057, 74] width 147 height 30
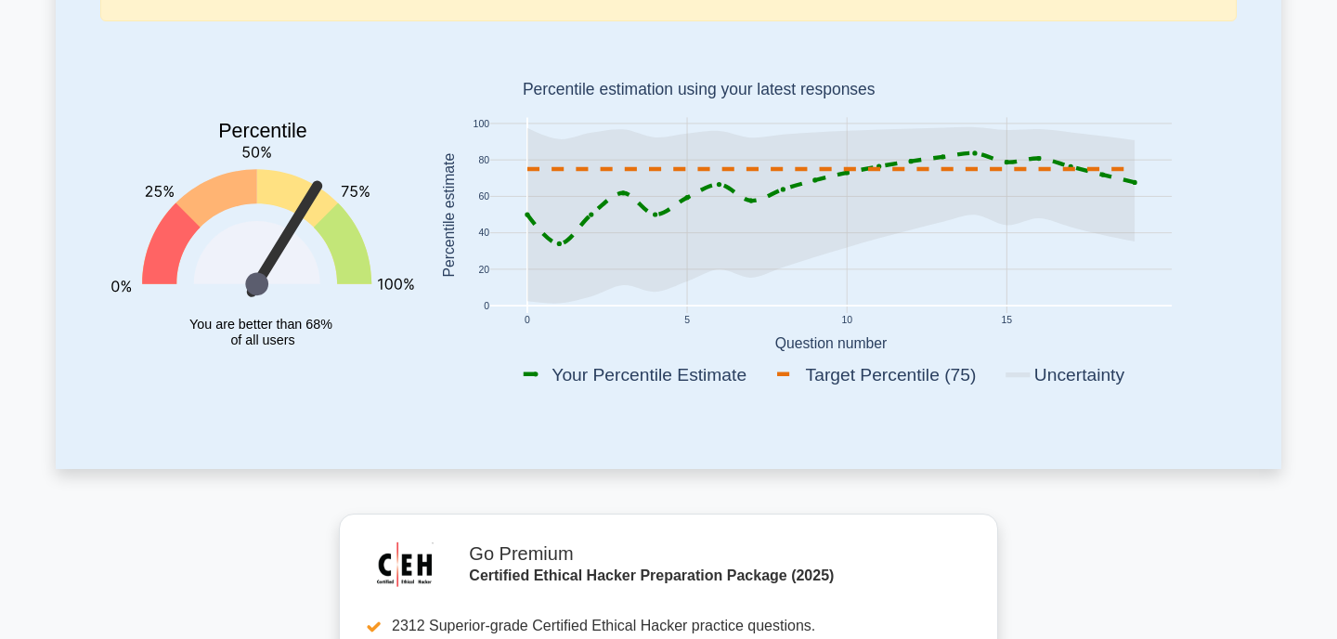
scroll to position [347, 0]
click at [310, 209] on icon at bounding box center [314, 226] width 115 height 115
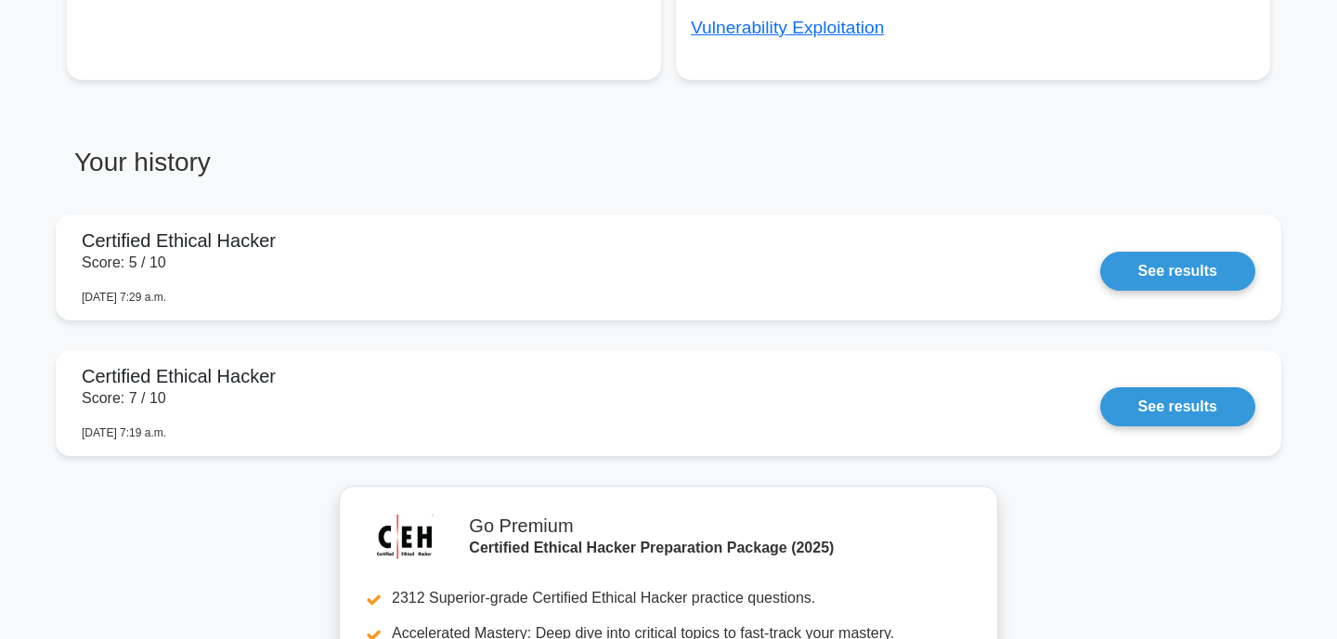
scroll to position [1421, 0]
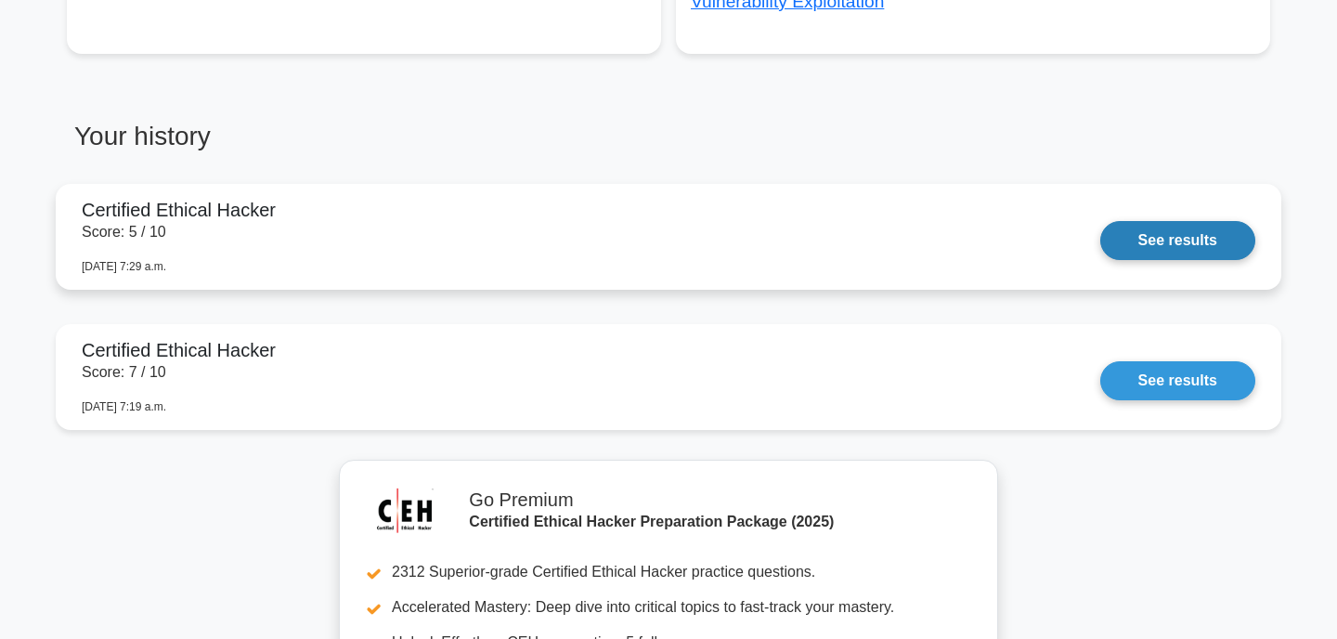
click at [1101, 221] on link "See results" at bounding box center [1178, 240] width 155 height 39
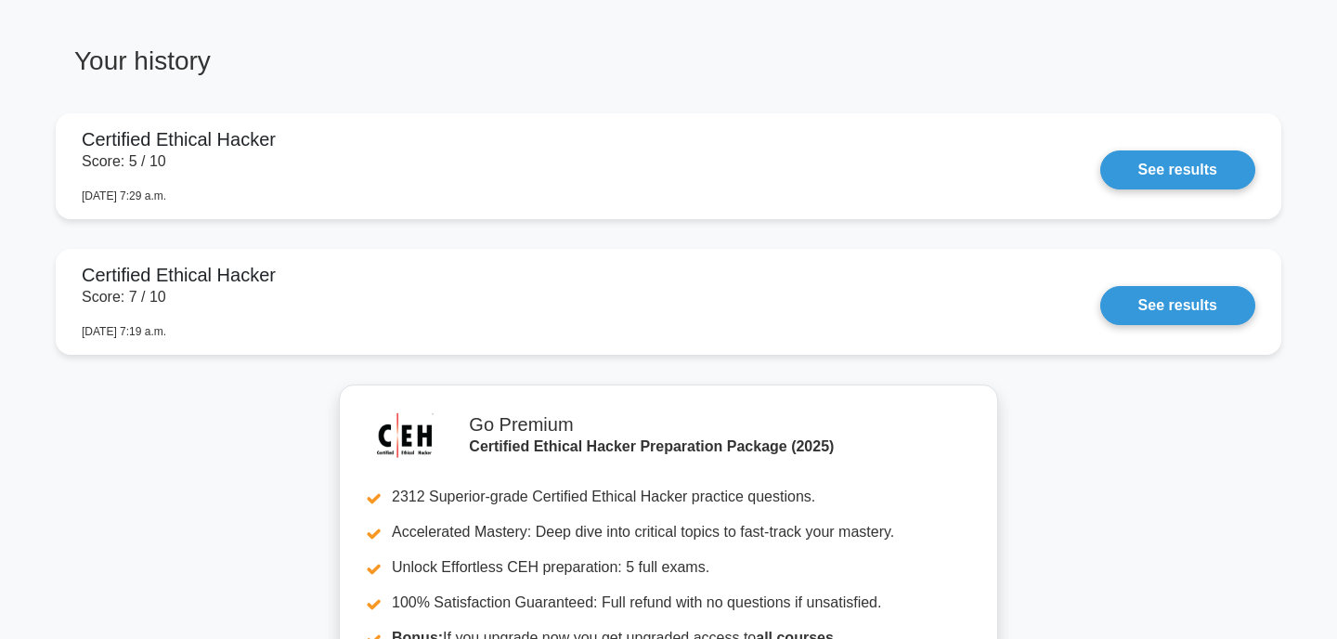
scroll to position [1492, 0]
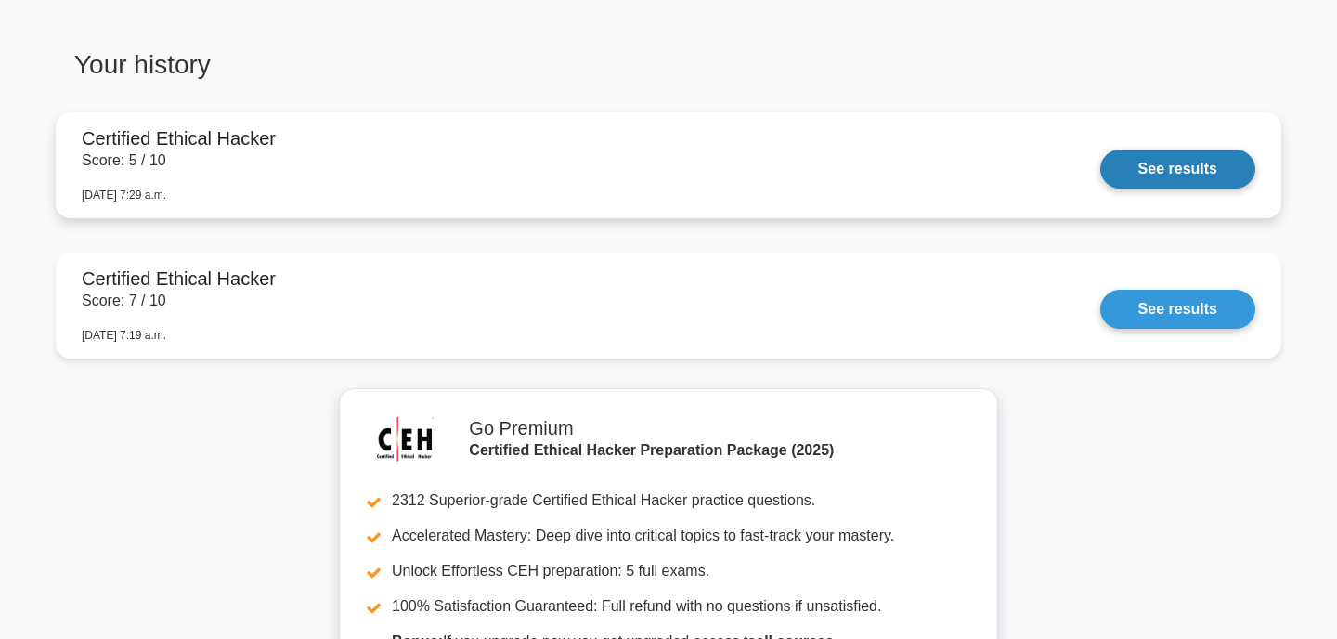
click at [1121, 187] on link "See results" at bounding box center [1178, 169] width 155 height 39
